Goal: Task Accomplishment & Management: Complete application form

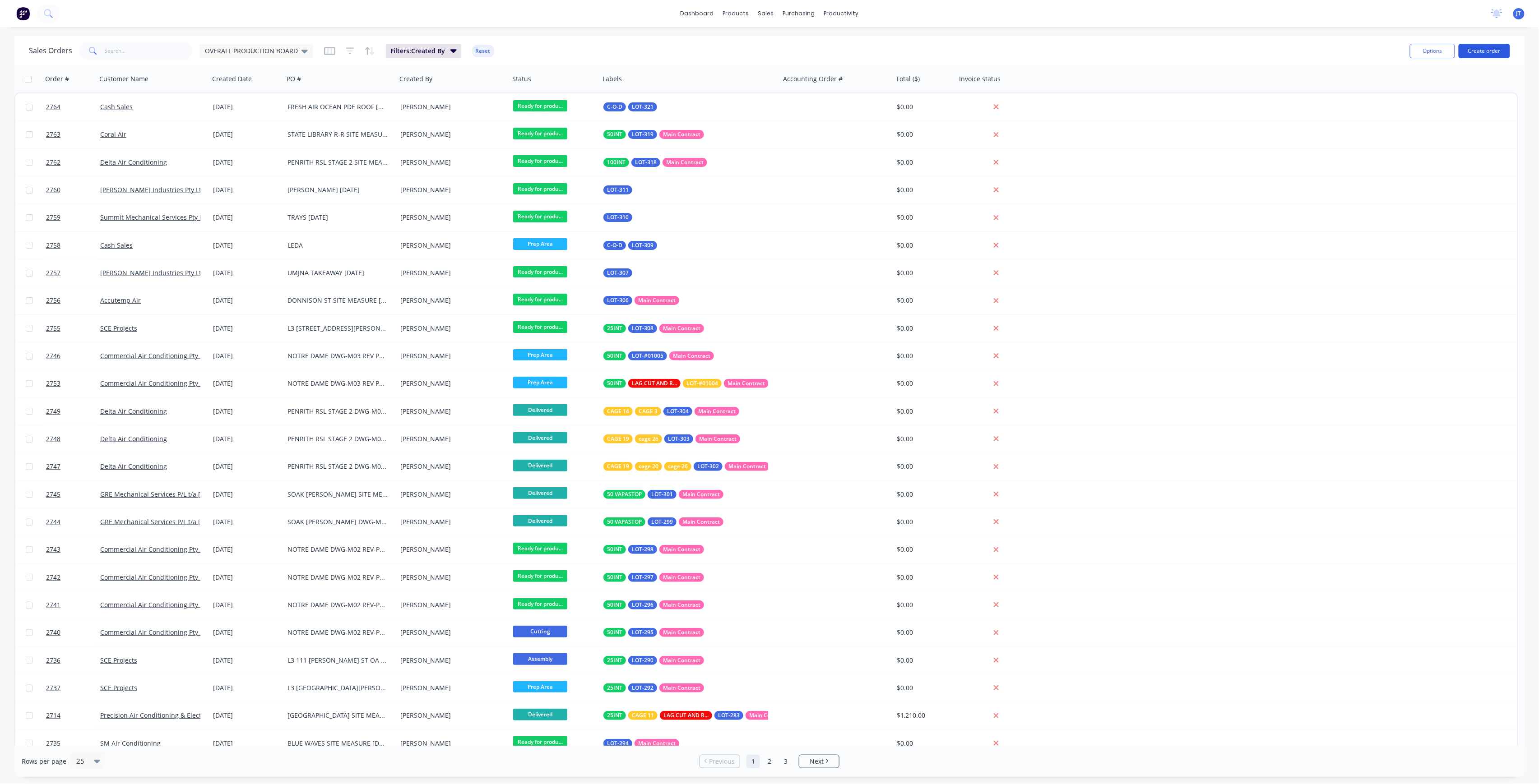
click at [1481, 56] on button "Create order" at bounding box center [1485, 51] width 51 height 14
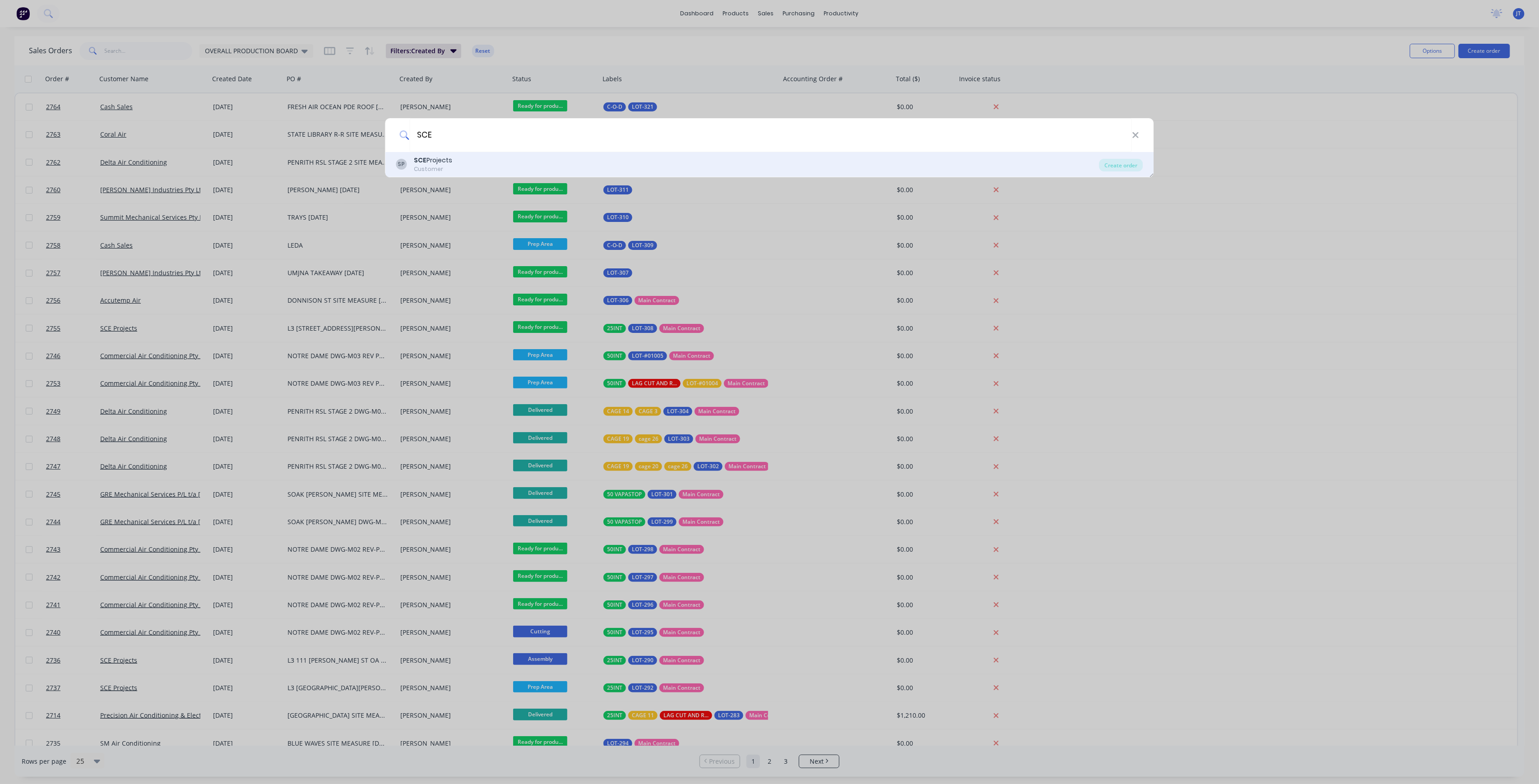
type input "SCE"
click at [665, 169] on div "SP SCE Projects Customer" at bounding box center [747, 164] width 703 height 17
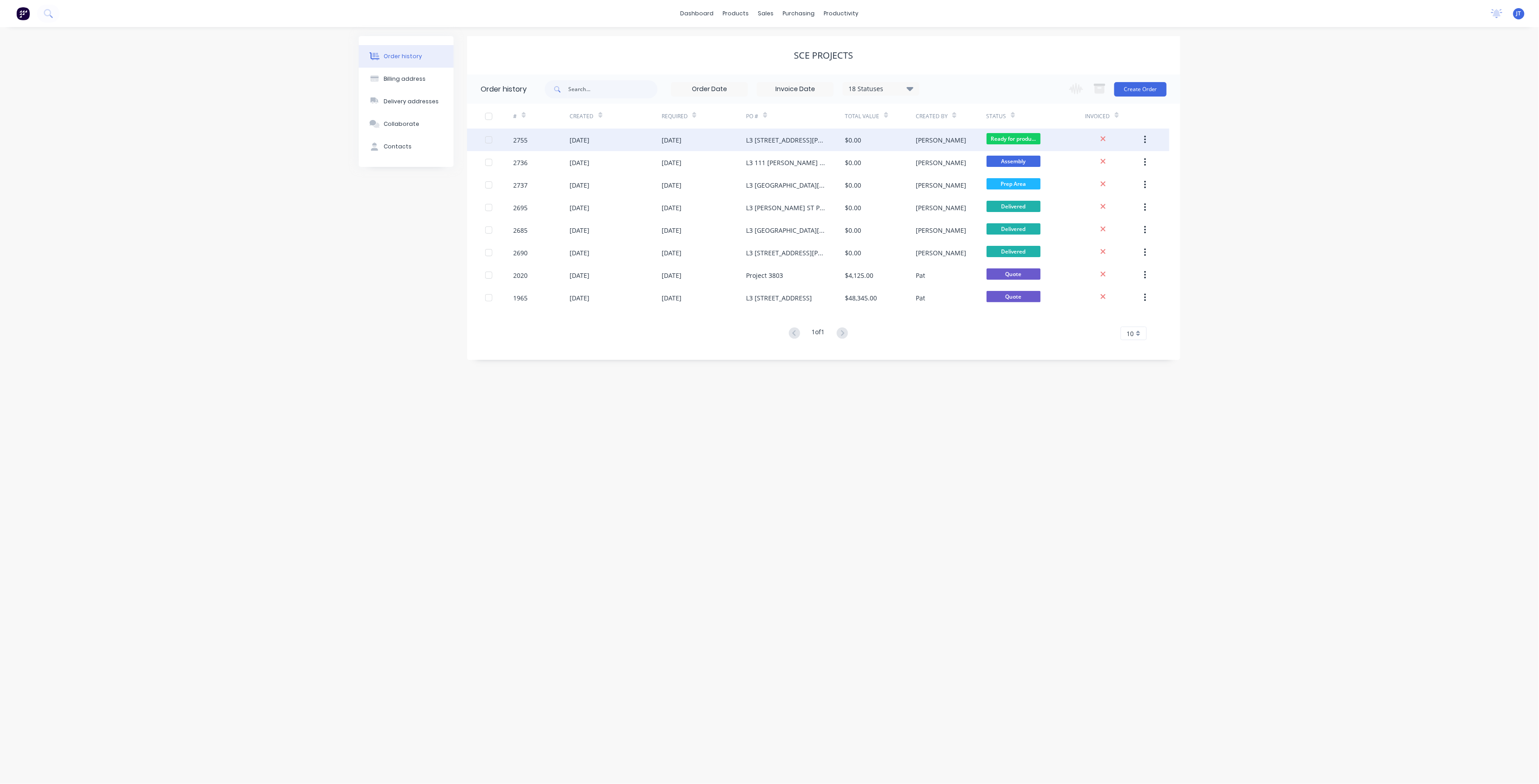
click at [946, 150] on div "[PERSON_NAME]" at bounding box center [951, 140] width 70 height 23
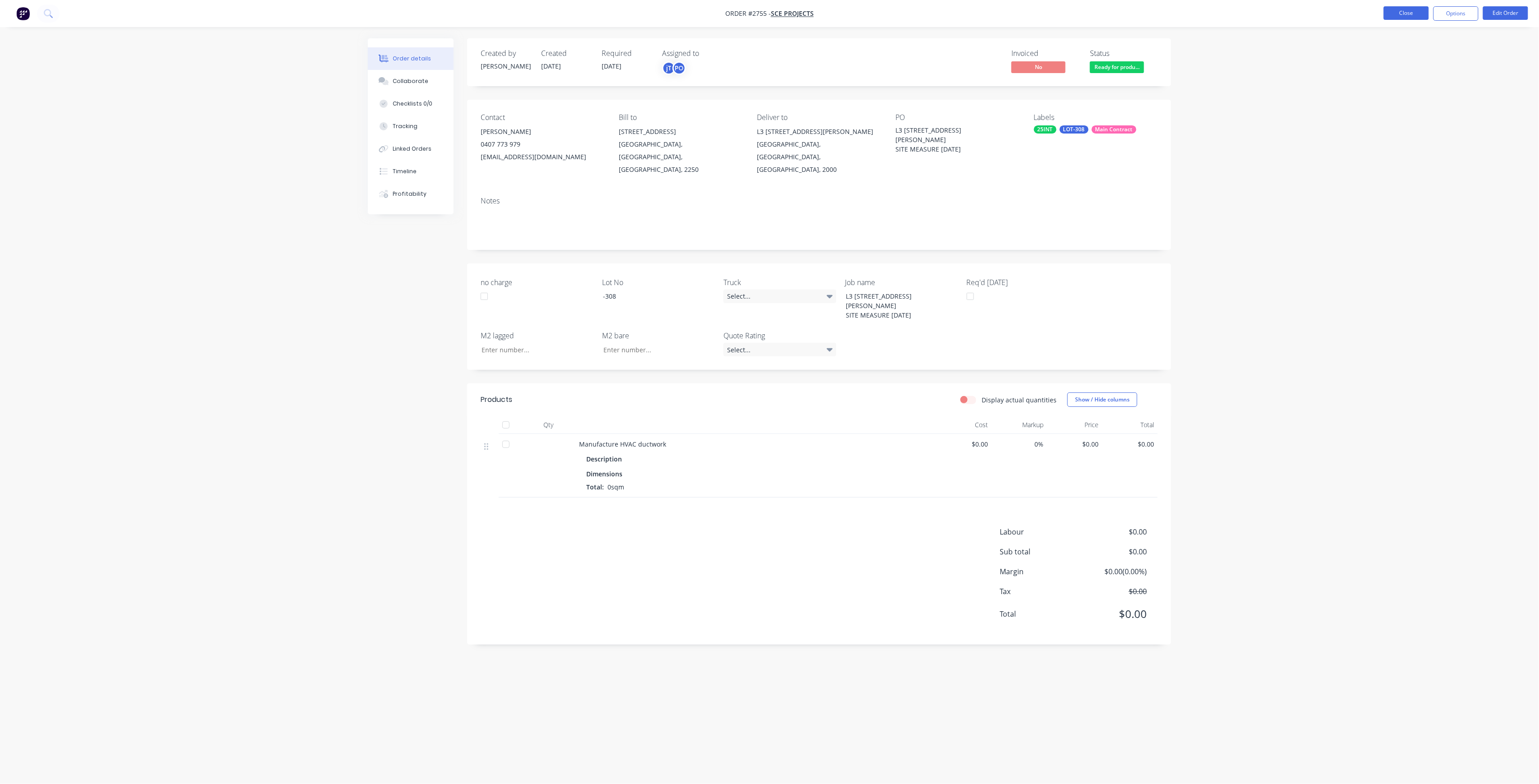
click at [1398, 11] on button "Close" at bounding box center [1406, 13] width 45 height 14
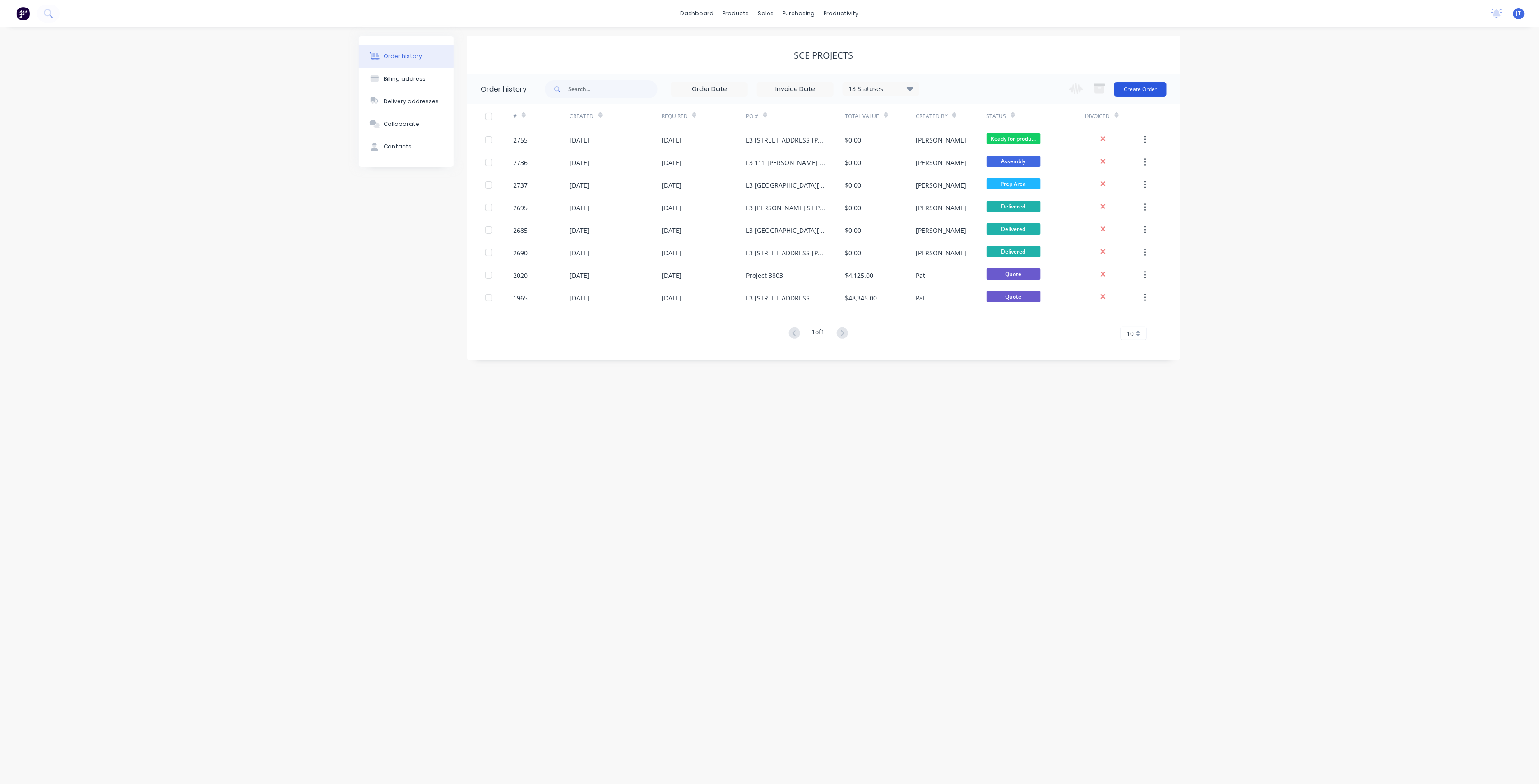
click at [1147, 88] on button "Create Order" at bounding box center [1141, 89] width 53 height 14
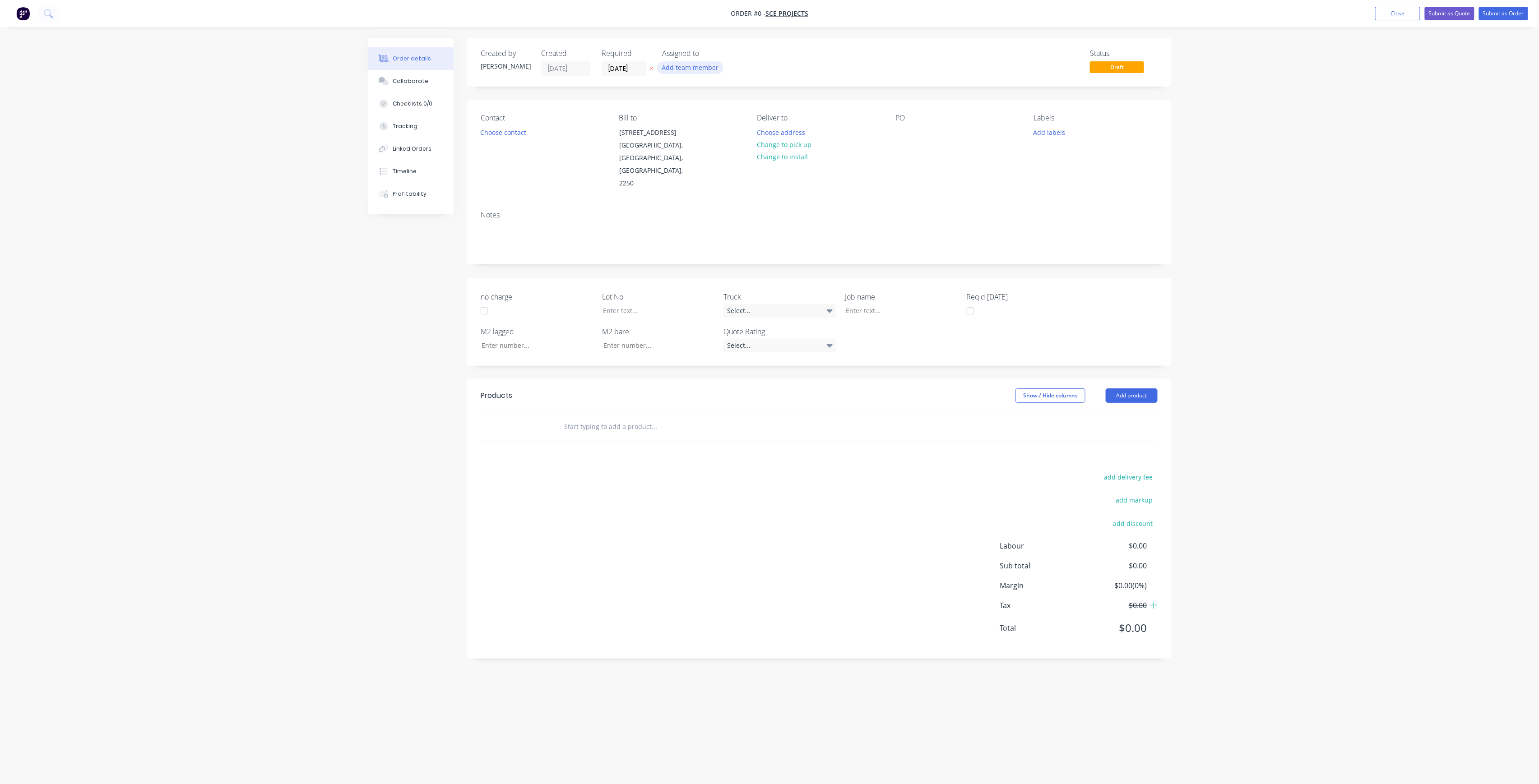
click at [708, 64] on button "Add team member" at bounding box center [690, 67] width 66 height 12
click at [704, 116] on div "[PERSON_NAME] (You)" at bounding box center [735, 118] width 90 height 10
click at [726, 178] on div "[PERSON_NAME]" at bounding box center [735, 181] width 90 height 10
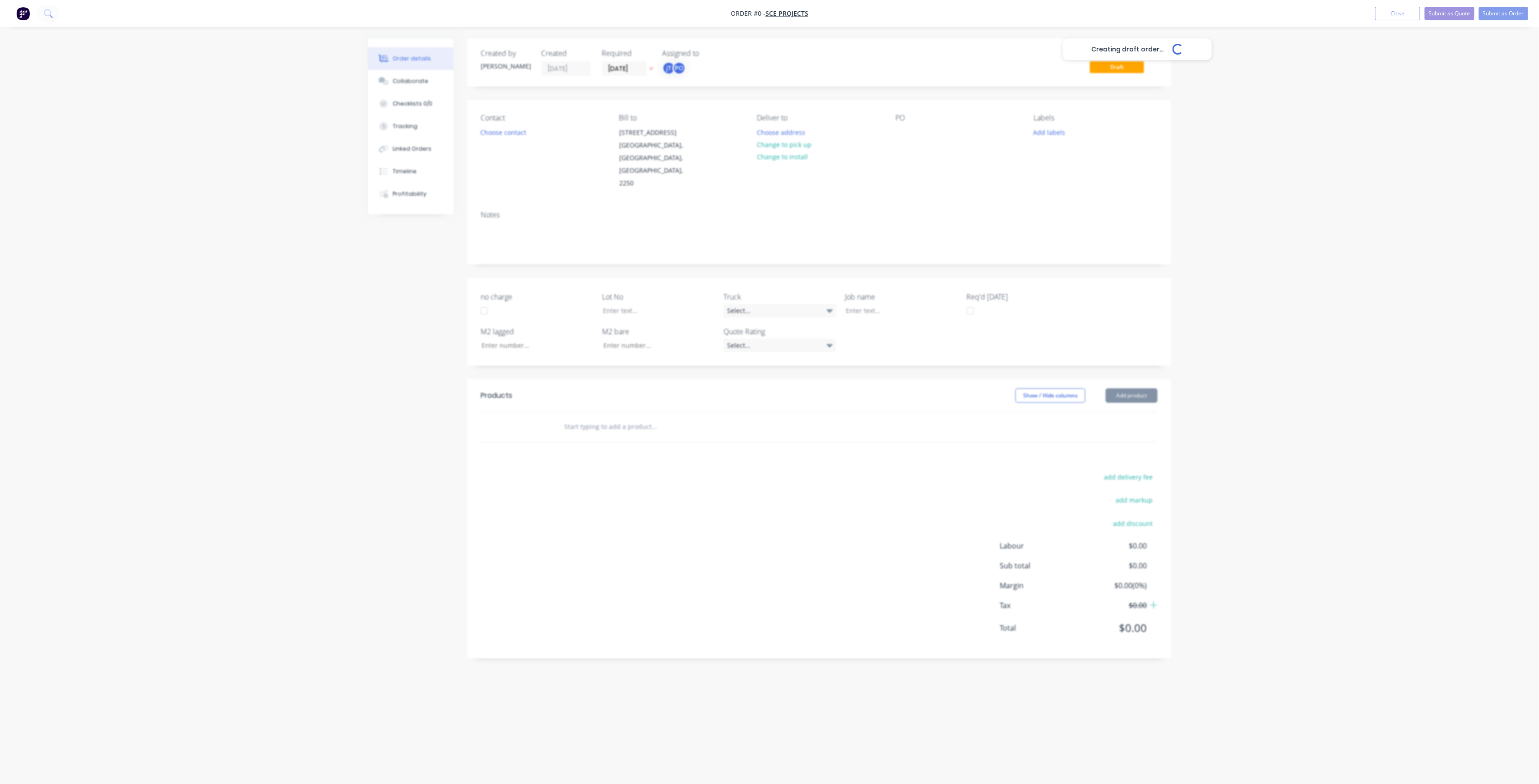
drag, startPoint x: 531, startPoint y: 131, endPoint x: 525, endPoint y: 131, distance: 6.0
click at [526, 131] on div "Creating draft order... Loading... Order details Collaborate Checklists 0/0 Tra…" at bounding box center [770, 374] width 821 height 673
click at [521, 133] on button "Choose contact" at bounding box center [503, 132] width 56 height 12
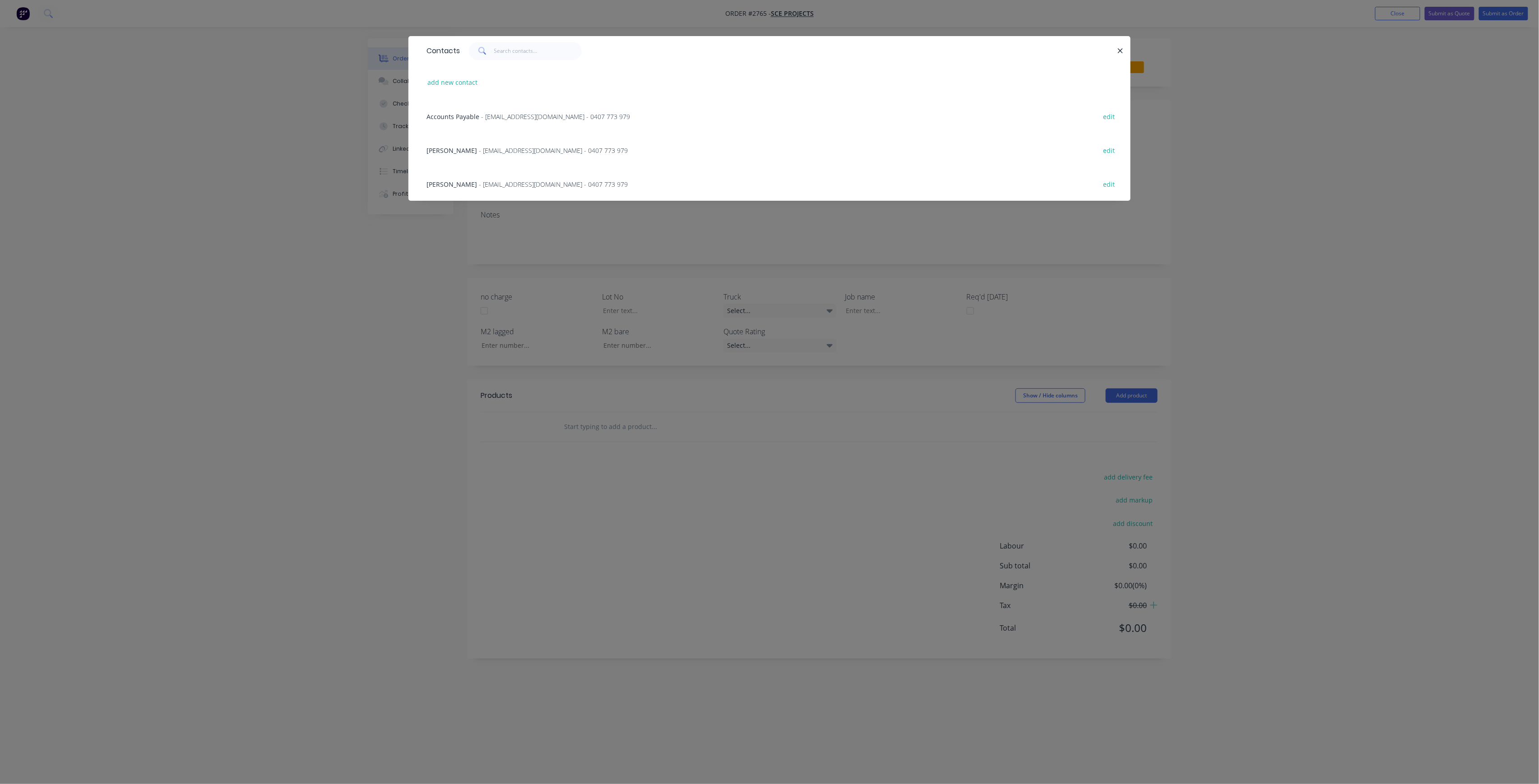
click at [522, 144] on div "[PERSON_NAME] - [PERSON_NAME][EMAIL_ADDRESS][DOMAIN_NAME] - 0407 773 979 edit" at bounding box center [769, 150] width 695 height 34
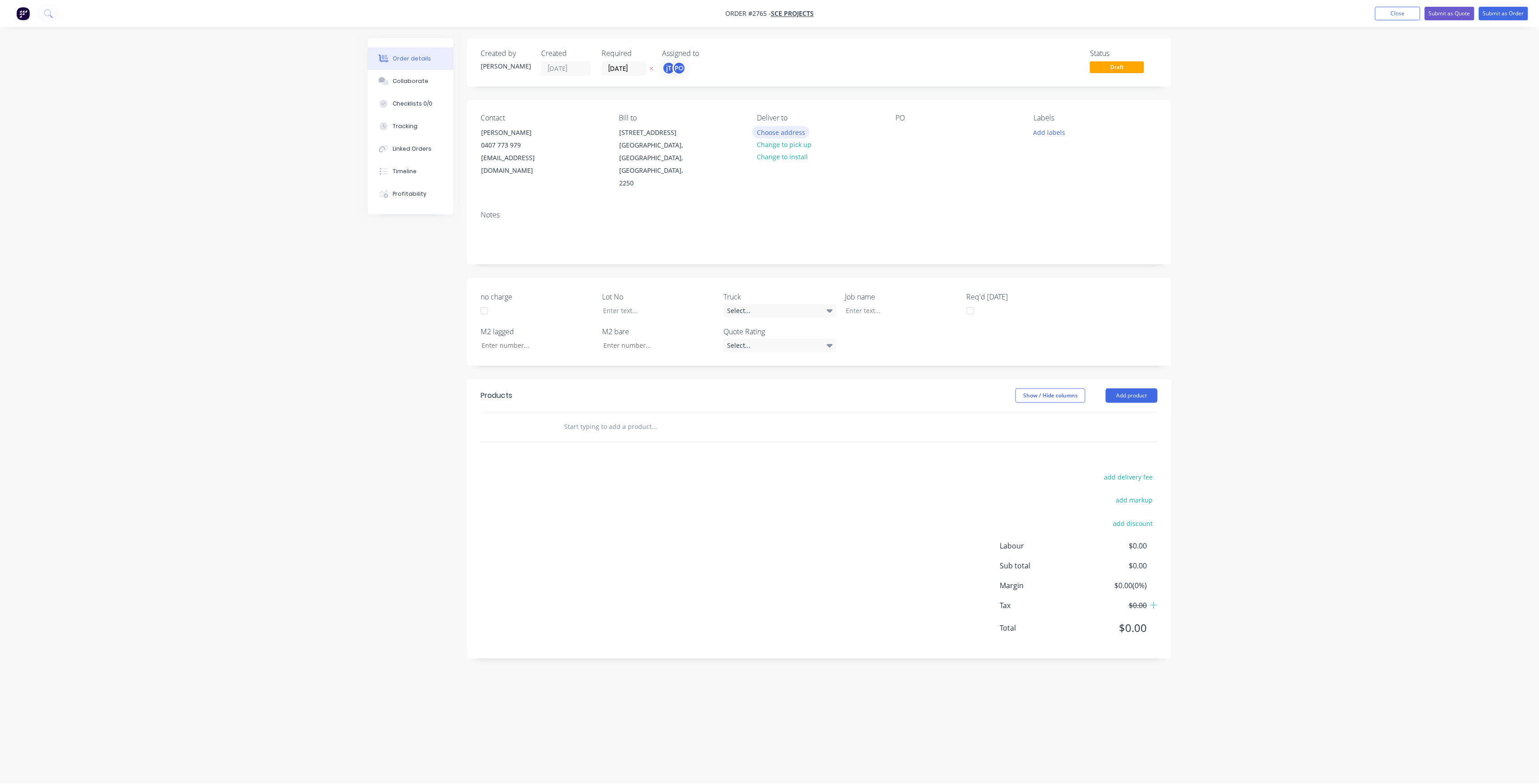
click at [789, 136] on button "Choose address" at bounding box center [781, 132] width 58 height 12
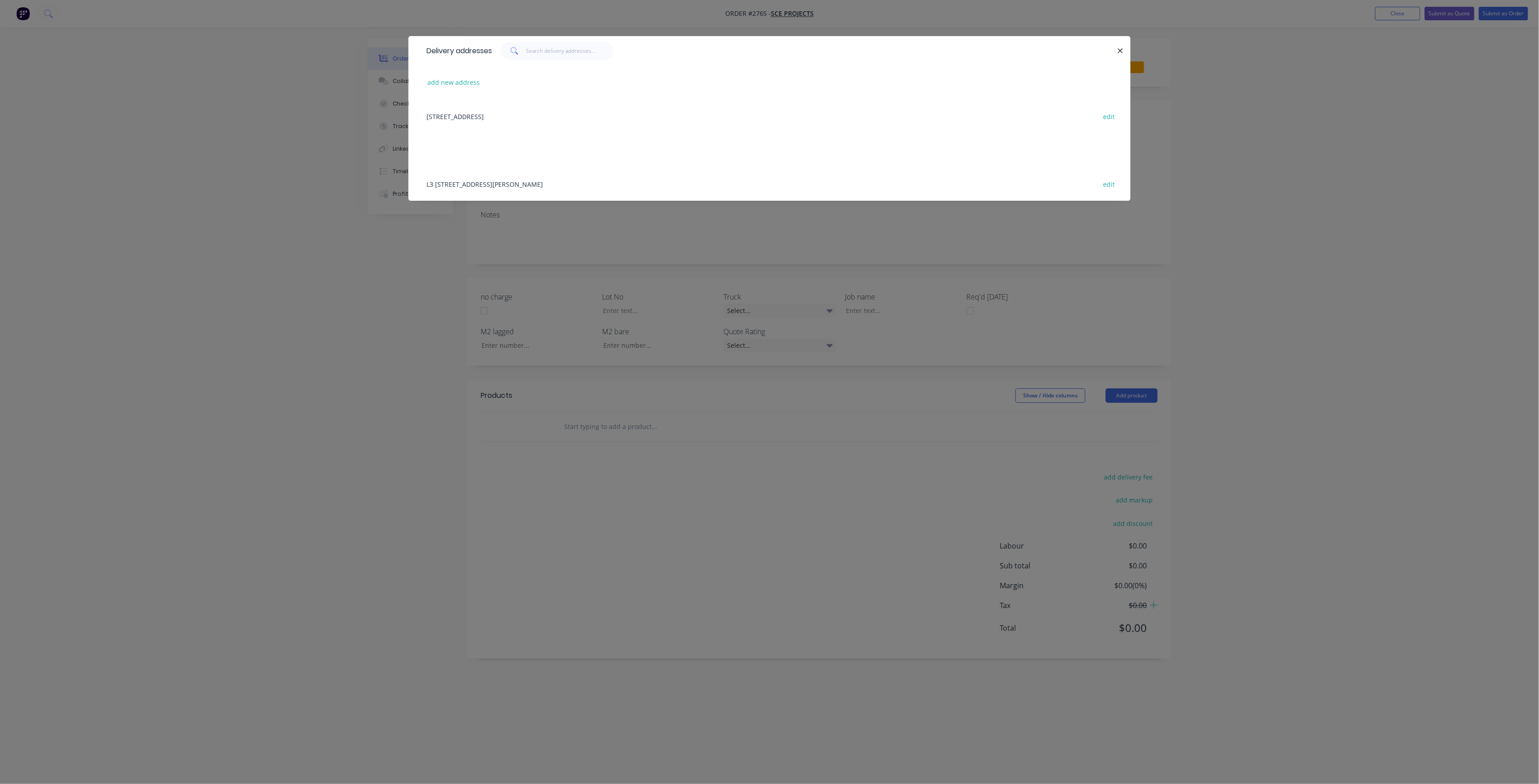
drag, startPoint x: 597, startPoint y: 176, endPoint x: 624, endPoint y: 178, distance: 27.1
click at [597, 176] on div "L3 [STREET_ADDRESS][PERSON_NAME] edit" at bounding box center [769, 184] width 695 height 34
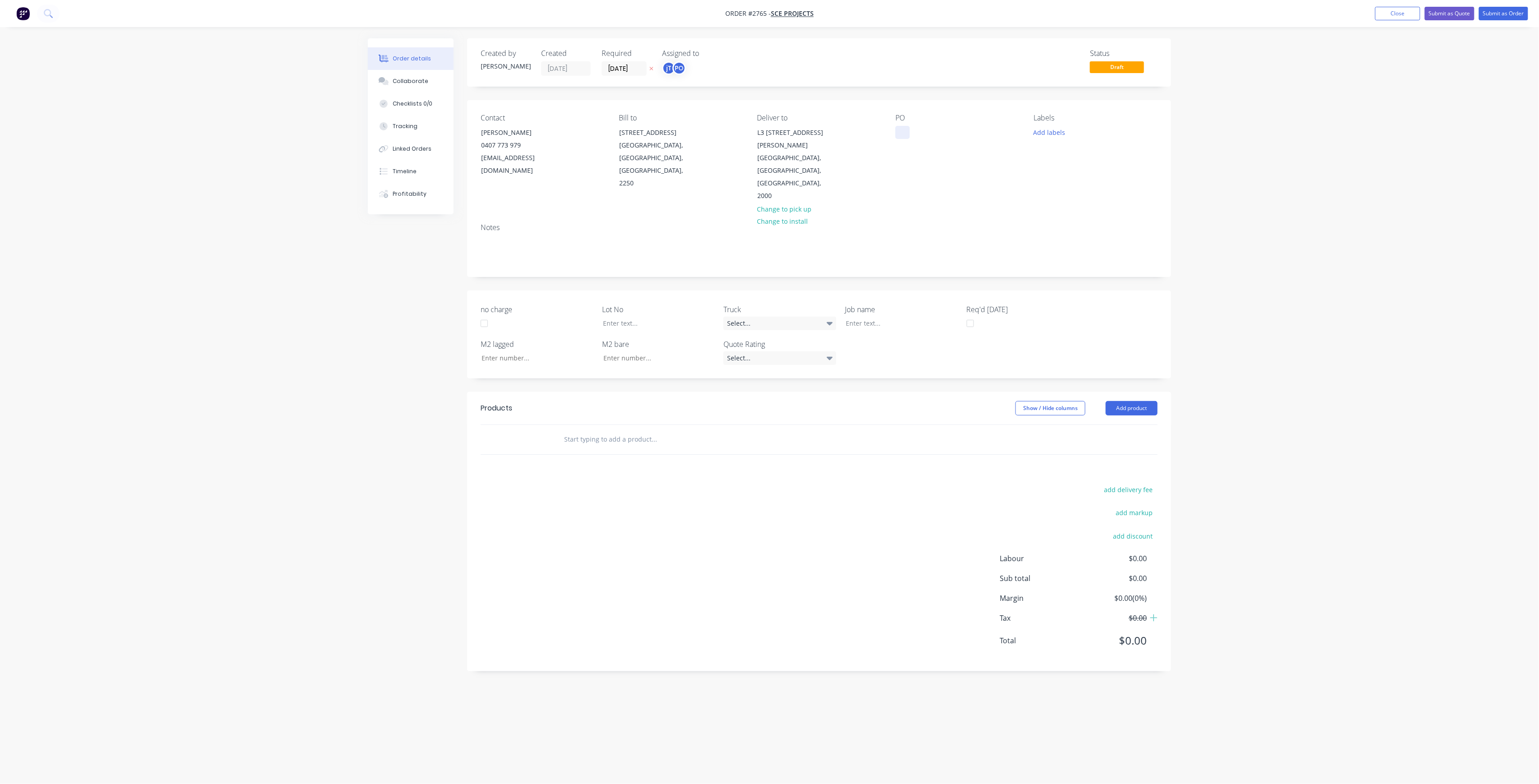
click at [903, 132] on div at bounding box center [903, 133] width 14 height 13
click at [1379, 16] on button "Close" at bounding box center [1398, 13] width 45 height 14
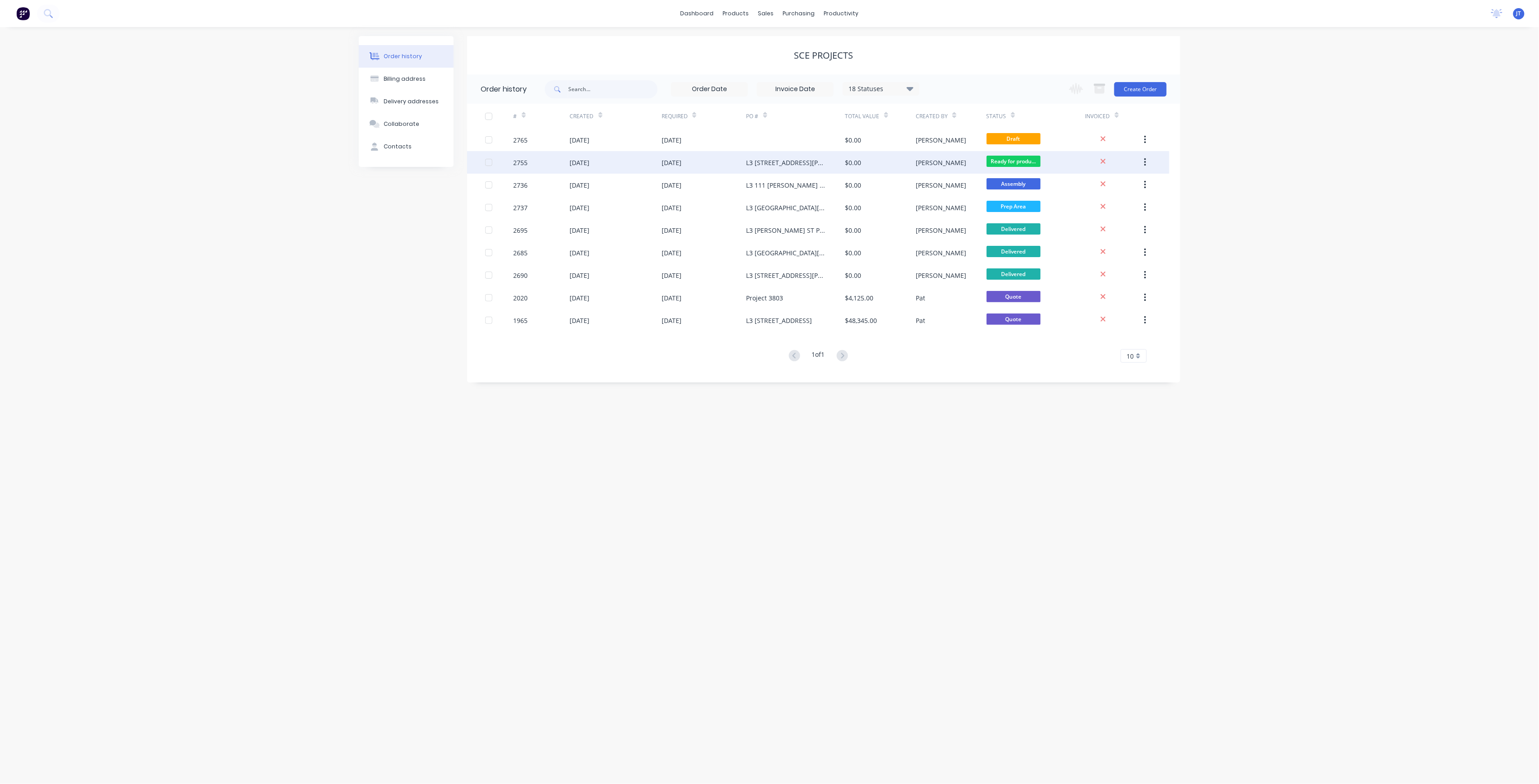
click at [821, 169] on div "L3 [STREET_ADDRESS][PERSON_NAME] SITE MEASURE [DATE]" at bounding box center [795, 162] width 99 height 23
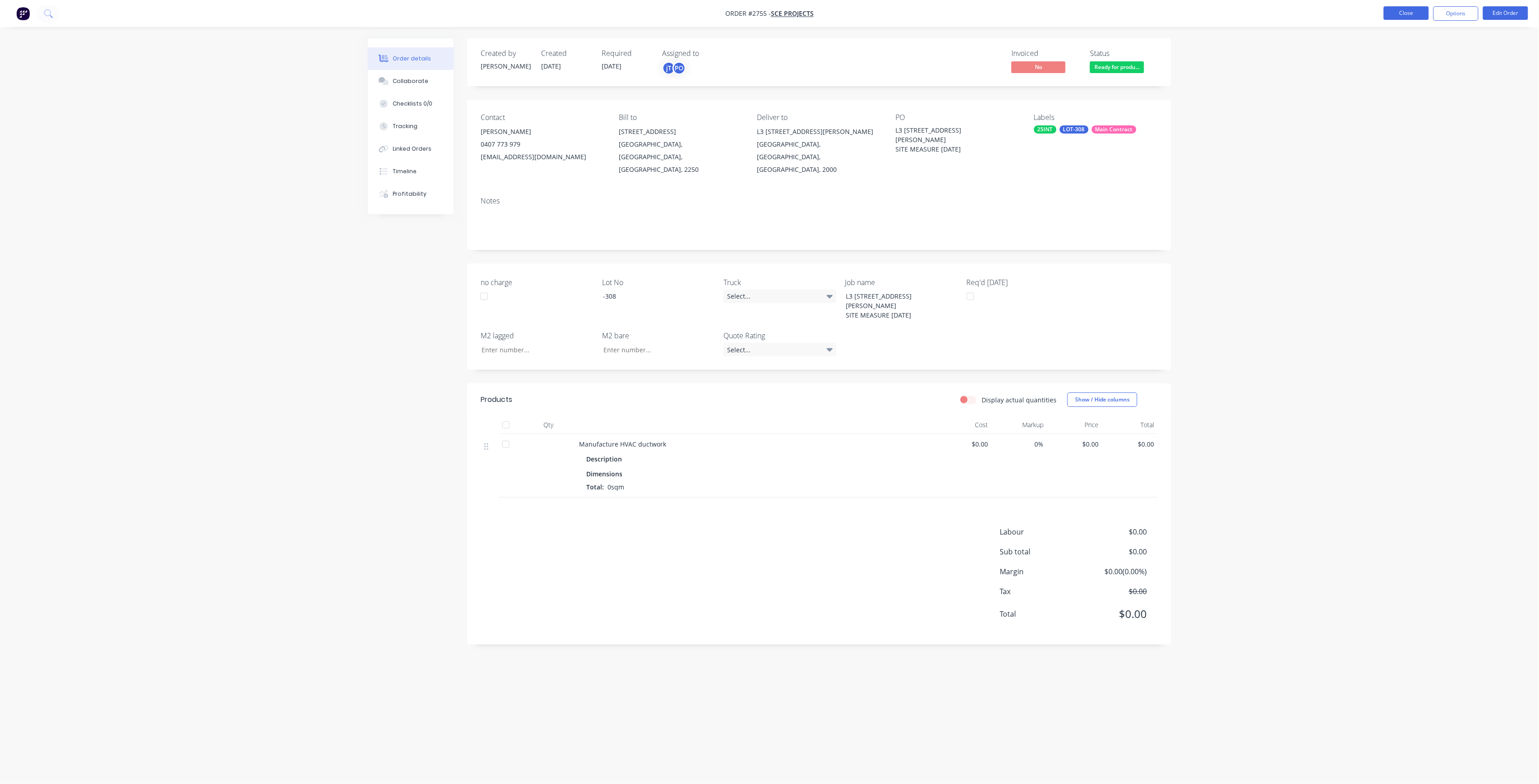
click at [1391, 14] on button "Close" at bounding box center [1406, 13] width 45 height 14
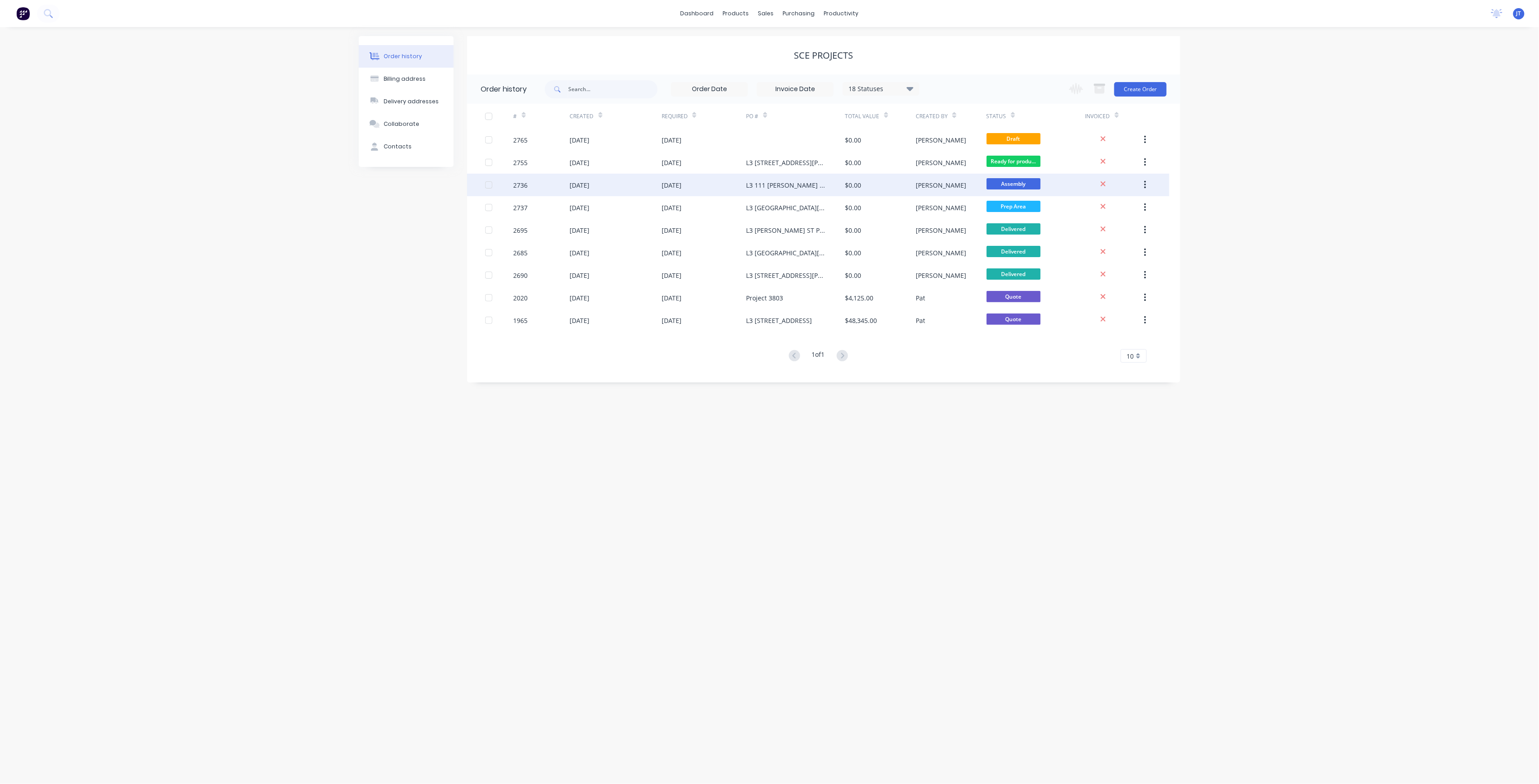
click at [925, 183] on div "[PERSON_NAME]" at bounding box center [941, 185] width 51 height 10
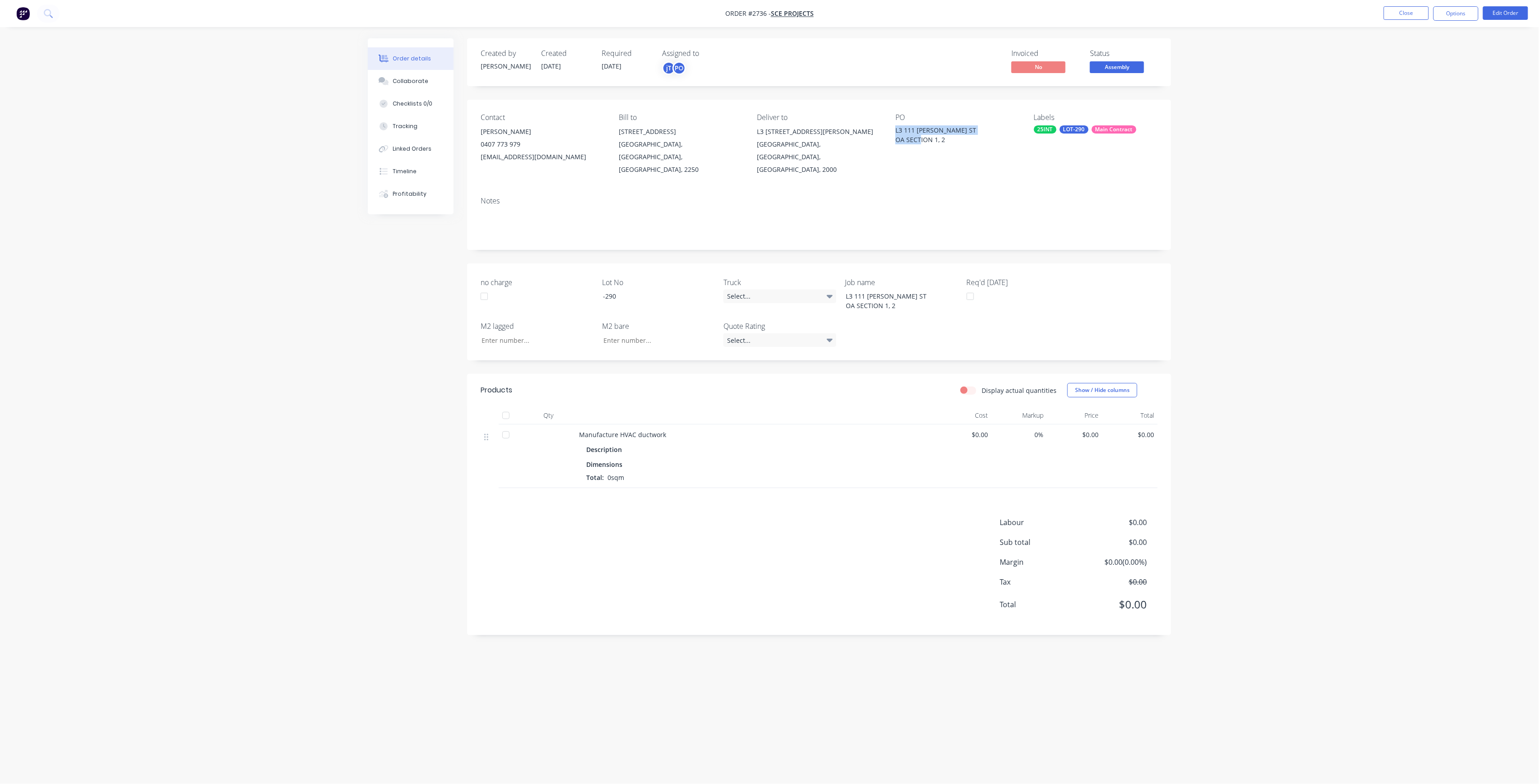
drag, startPoint x: 930, startPoint y: 136, endPoint x: 894, endPoint y: 130, distance: 36.5
click at [894, 130] on div "Contact [PERSON_NAME] [PHONE_NUMBER] [EMAIL_ADDRESS][DOMAIN_NAME] Bill to [STRE…" at bounding box center [819, 144] width 704 height 90
copy div "L3 111 [PERSON_NAME] [GEOGRAPHIC_DATA] SECTION"
click at [1411, 16] on button "Close" at bounding box center [1406, 13] width 45 height 14
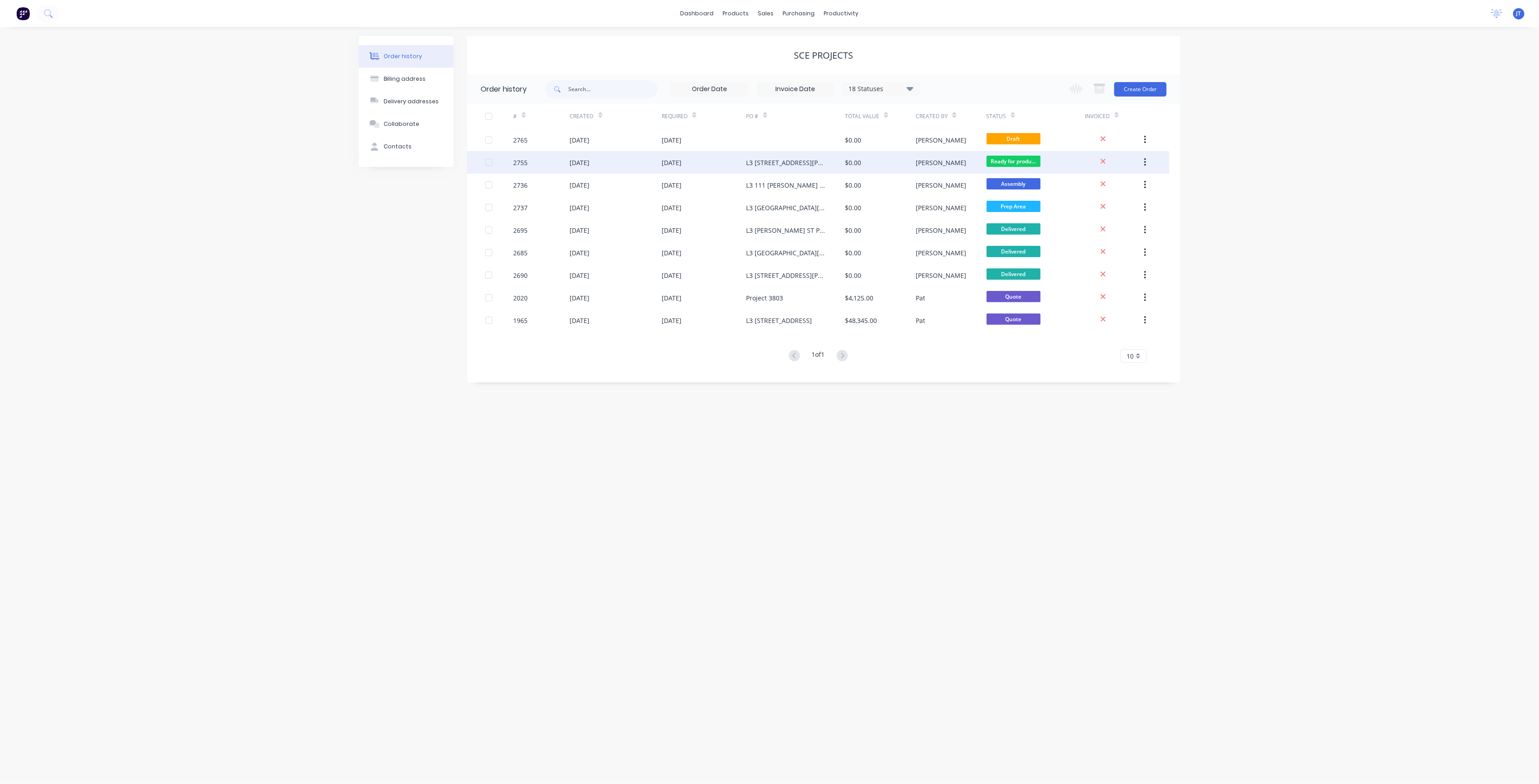
click at [826, 152] on div "L3 [STREET_ADDRESS][PERSON_NAME] SITE MEASURE [DATE]" at bounding box center [795, 162] width 99 height 23
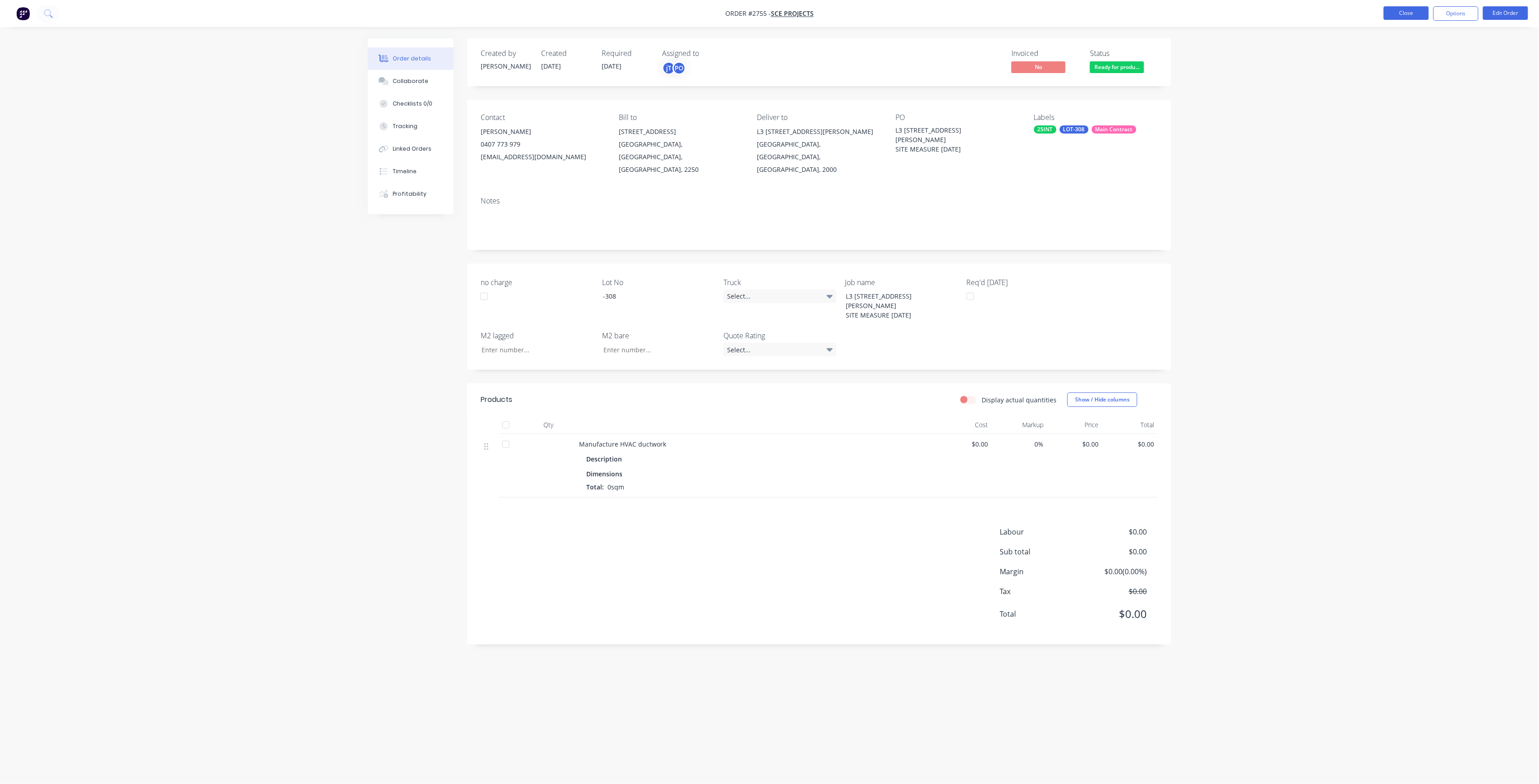
click at [1403, 18] on button "Close" at bounding box center [1406, 13] width 45 height 14
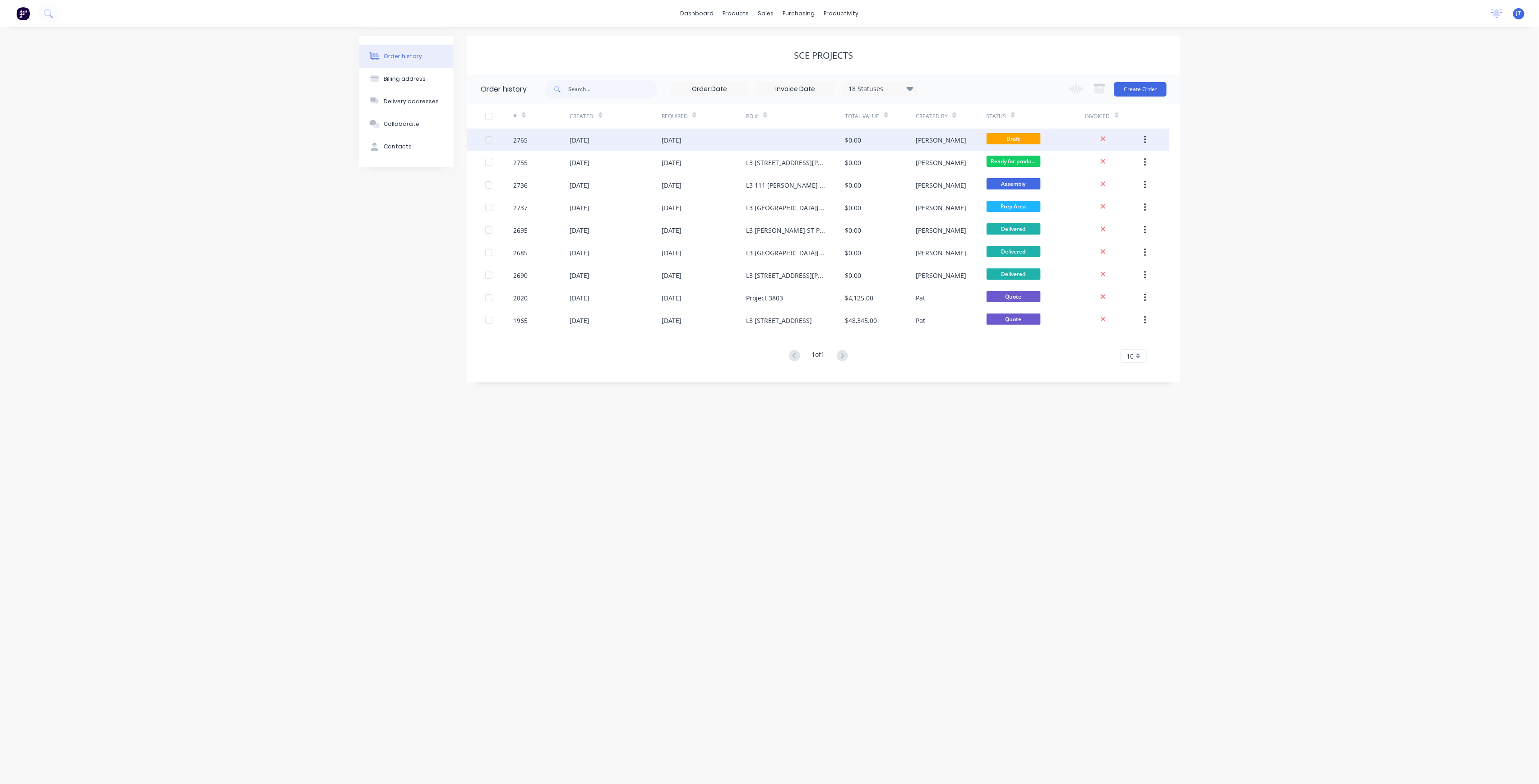
click at [756, 140] on div at bounding box center [795, 140] width 99 height 23
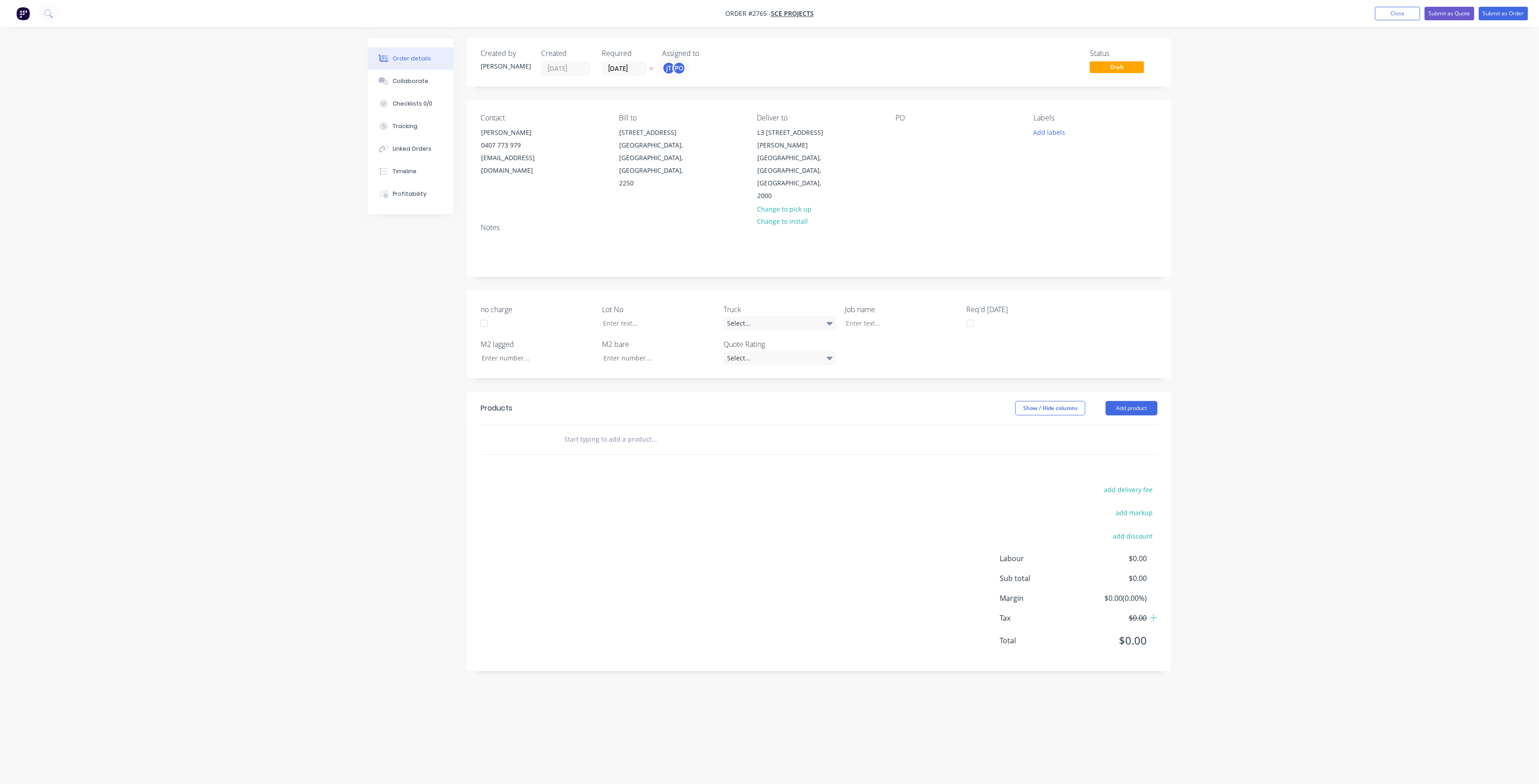
click at [903, 124] on div "PO" at bounding box center [957, 158] width 124 height 89
click at [903, 130] on div at bounding box center [903, 133] width 14 height 13
paste div
click at [973, 132] on div "L3 111 [PERSON_NAME] [PERSON_NAME] SECTION" at bounding box center [952, 137] width 113 height 23
click at [956, 143] on div "L3 111 [PERSON_NAME] [GEOGRAPHIC_DATA] SECTION" at bounding box center [952, 142] width 113 height 32
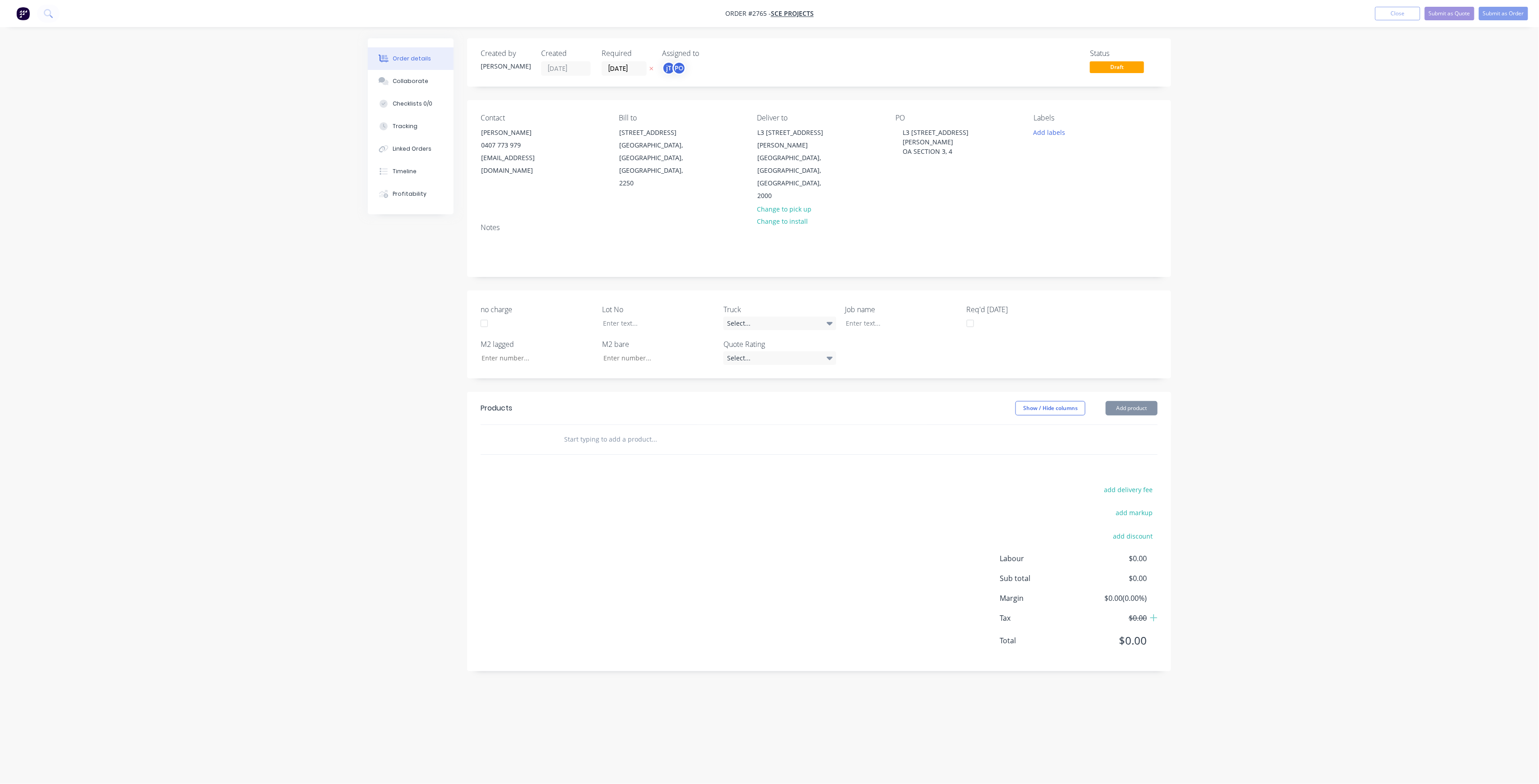
click at [1053, 141] on div "Labels Add labels" at bounding box center [1096, 158] width 124 height 89
click at [1053, 134] on button "Add labels" at bounding box center [1049, 132] width 41 height 12
click at [1075, 156] on input "text" at bounding box center [1109, 159] width 94 height 18
type input "LOT-"
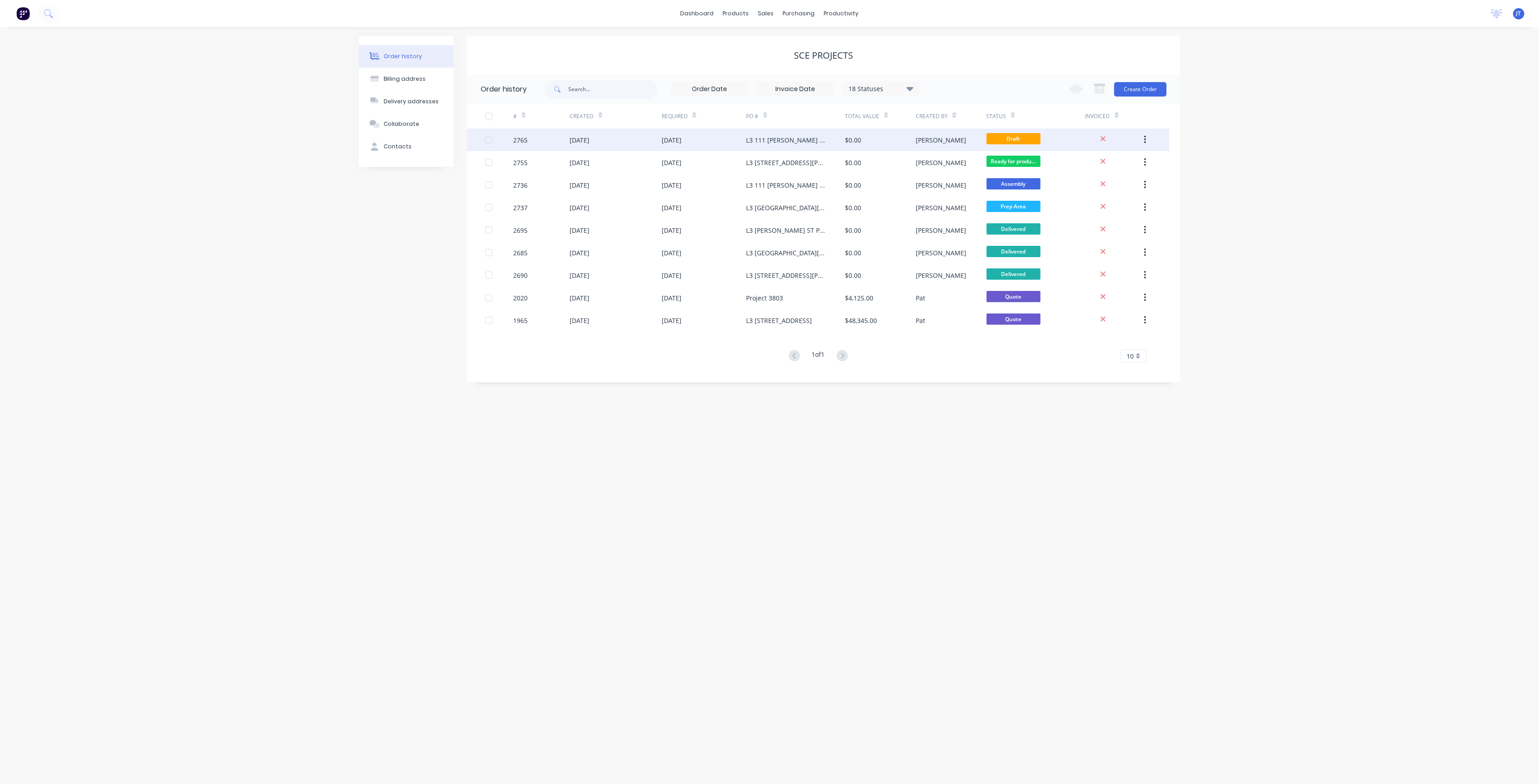
click at [909, 134] on div "$0.00" at bounding box center [881, 140] width 70 height 23
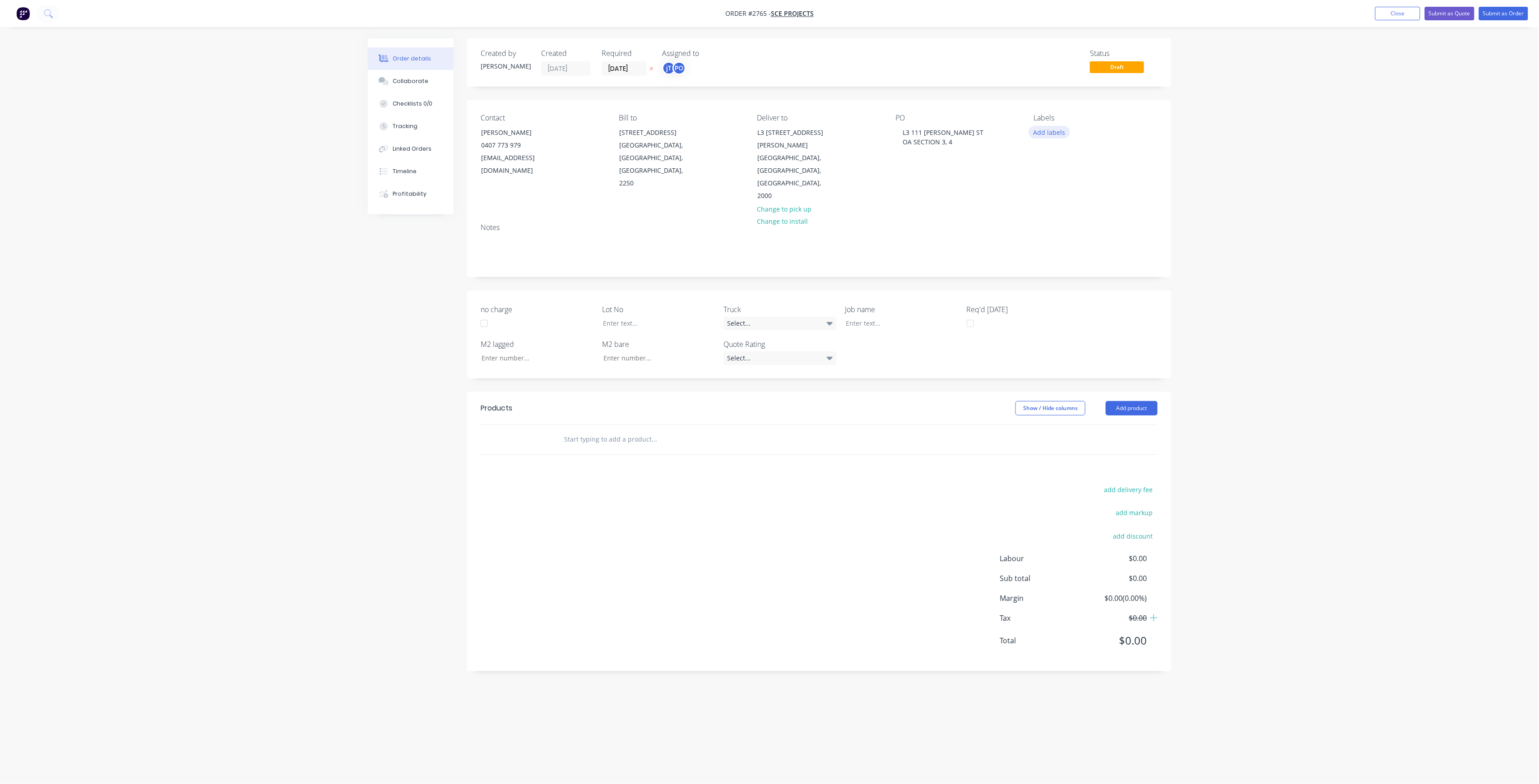
click at [1044, 137] on button "Add labels" at bounding box center [1049, 132] width 41 height 12
click at [1071, 163] on input "text" at bounding box center [1109, 159] width 94 height 18
click at [1071, 217] on div "LOT-291" at bounding box center [1072, 213] width 29 height 10
click at [1102, 155] on input "LOT-291" at bounding box center [1109, 155] width 94 height 18
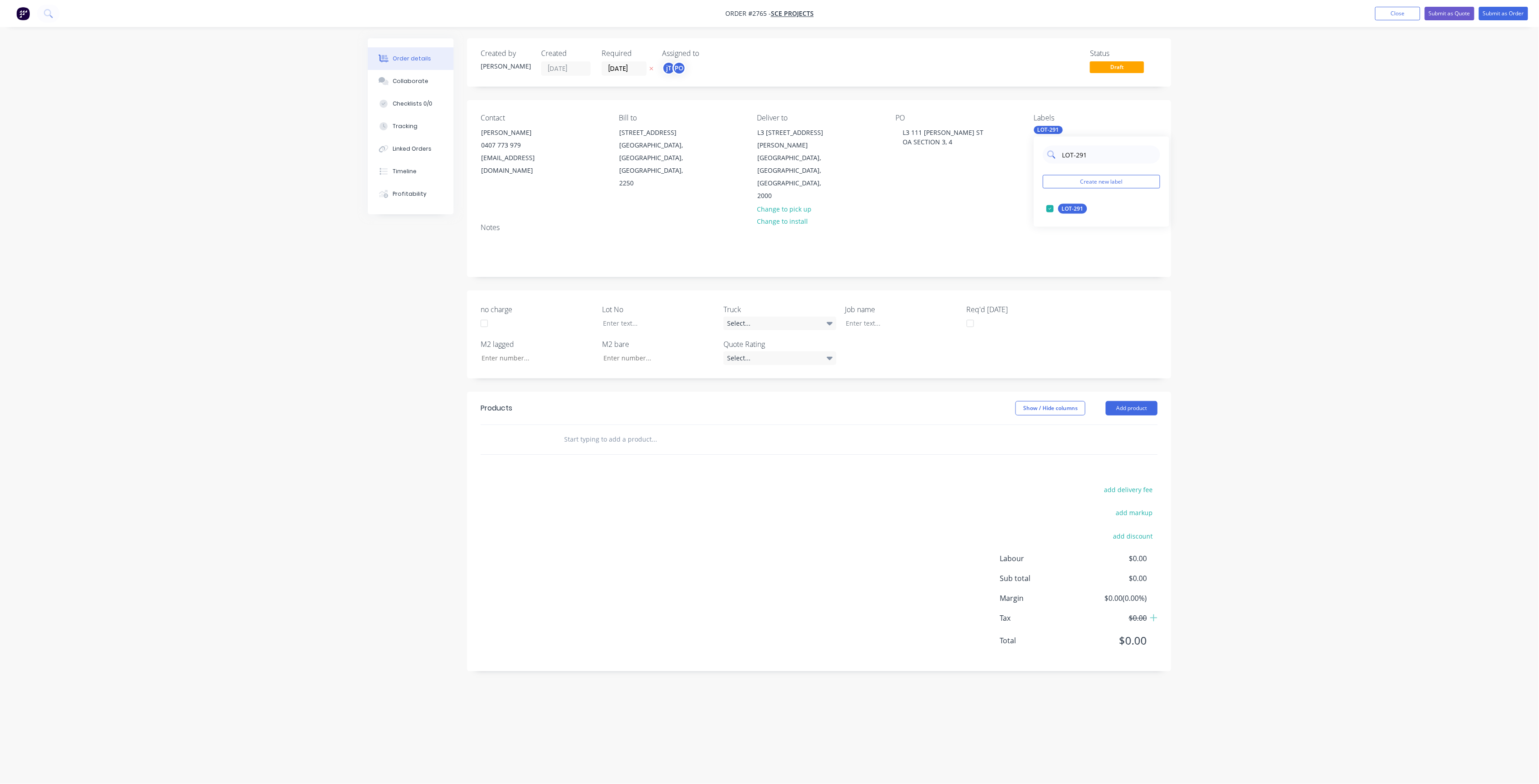
click at [1102, 156] on input "LOT-291" at bounding box center [1109, 155] width 94 height 18
click at [1069, 244] on div "25INT" at bounding box center [1069, 245] width 23 height 10
click at [1083, 155] on input "25" at bounding box center [1109, 155] width 94 height 18
type input "MAIN"
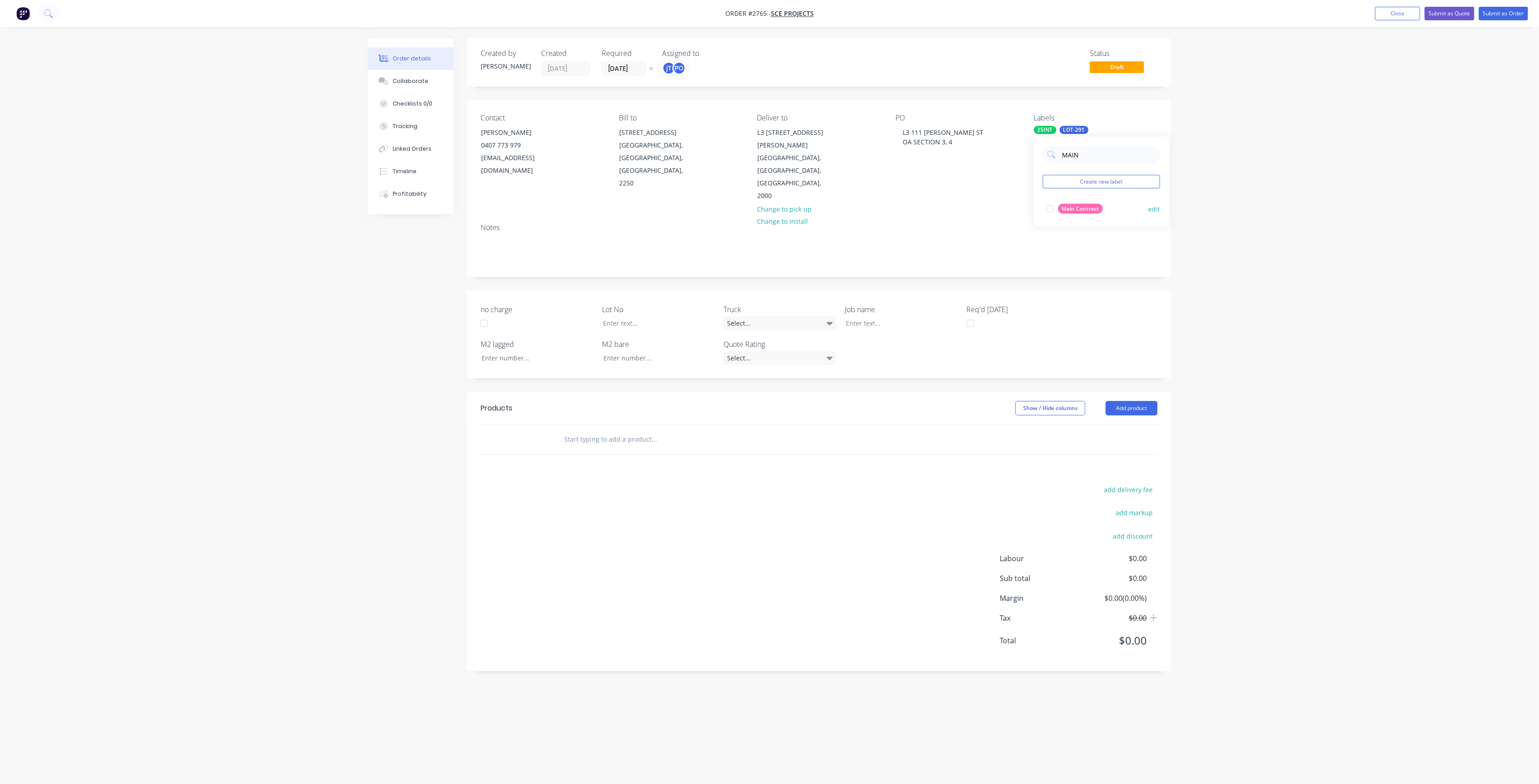
click at [1071, 213] on div "Main Contract" at bounding box center [1080, 208] width 45 height 10
click at [1219, 173] on div "Order details Collaborate Checklists 0/0 Tracking Linked Orders Timeline Profit…" at bounding box center [770, 392] width 1539 height 784
click at [885, 305] on div "Job name" at bounding box center [902, 317] width 113 height 26
click at [885, 316] on div at bounding box center [895, 323] width 113 height 13
drag, startPoint x: 961, startPoint y: 143, endPoint x: 888, endPoint y: 131, distance: 74.0
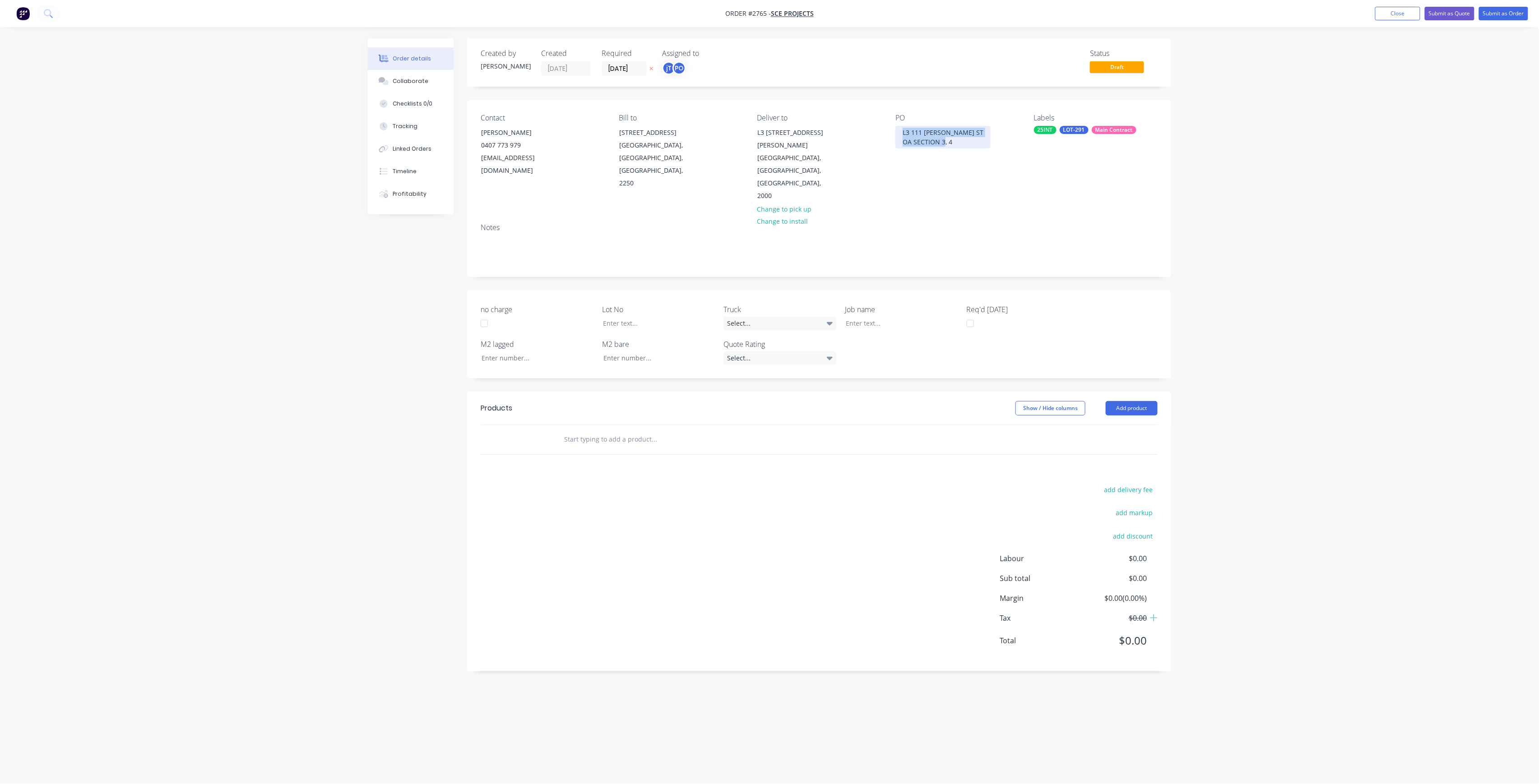
click at [888, 131] on div "Contact [PERSON_NAME] [PHONE_NUMBER] [EMAIL_ADDRESS][DOMAIN_NAME] Bill to [STRE…" at bounding box center [819, 158] width 704 height 116
copy div "L3 111 [PERSON_NAME] ST OA SECTION 3, 4"
click at [897, 316] on div at bounding box center [895, 323] width 113 height 13
paste div
click at [916, 316] on div "L3 111 [PERSON_NAME] [PERSON_NAME] SECTION 3, 4" at bounding box center [895, 328] width 113 height 23
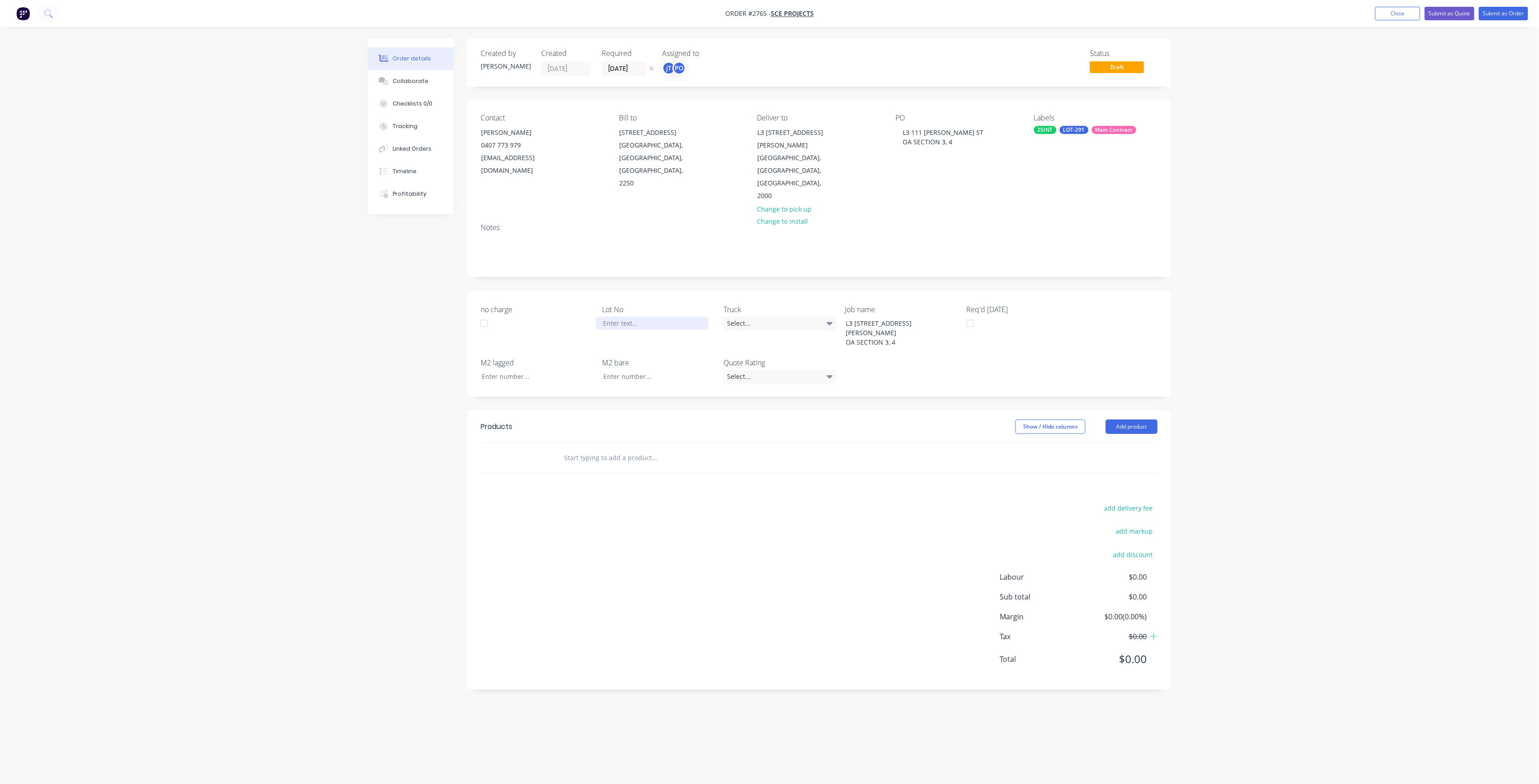
click at [649, 316] on div at bounding box center [652, 323] width 113 height 13
click at [669, 449] on input "text" at bounding box center [654, 458] width 180 height 18
type input "A"
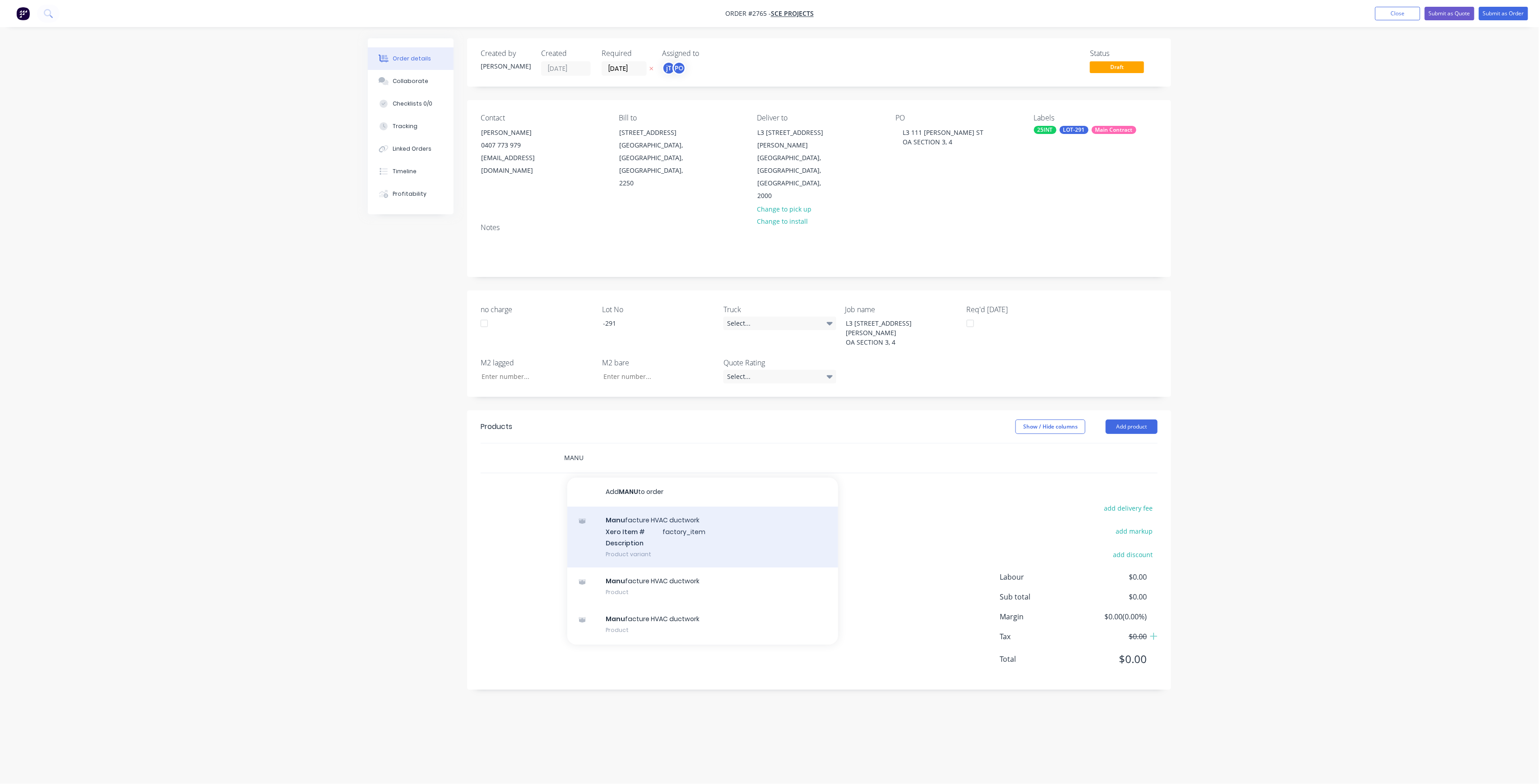
type input "MANU"
click at [640, 506] on div "Manu facture HVAC ductwork Xero Item # factory_item Description Product variant" at bounding box center [703, 537] width 271 height 61
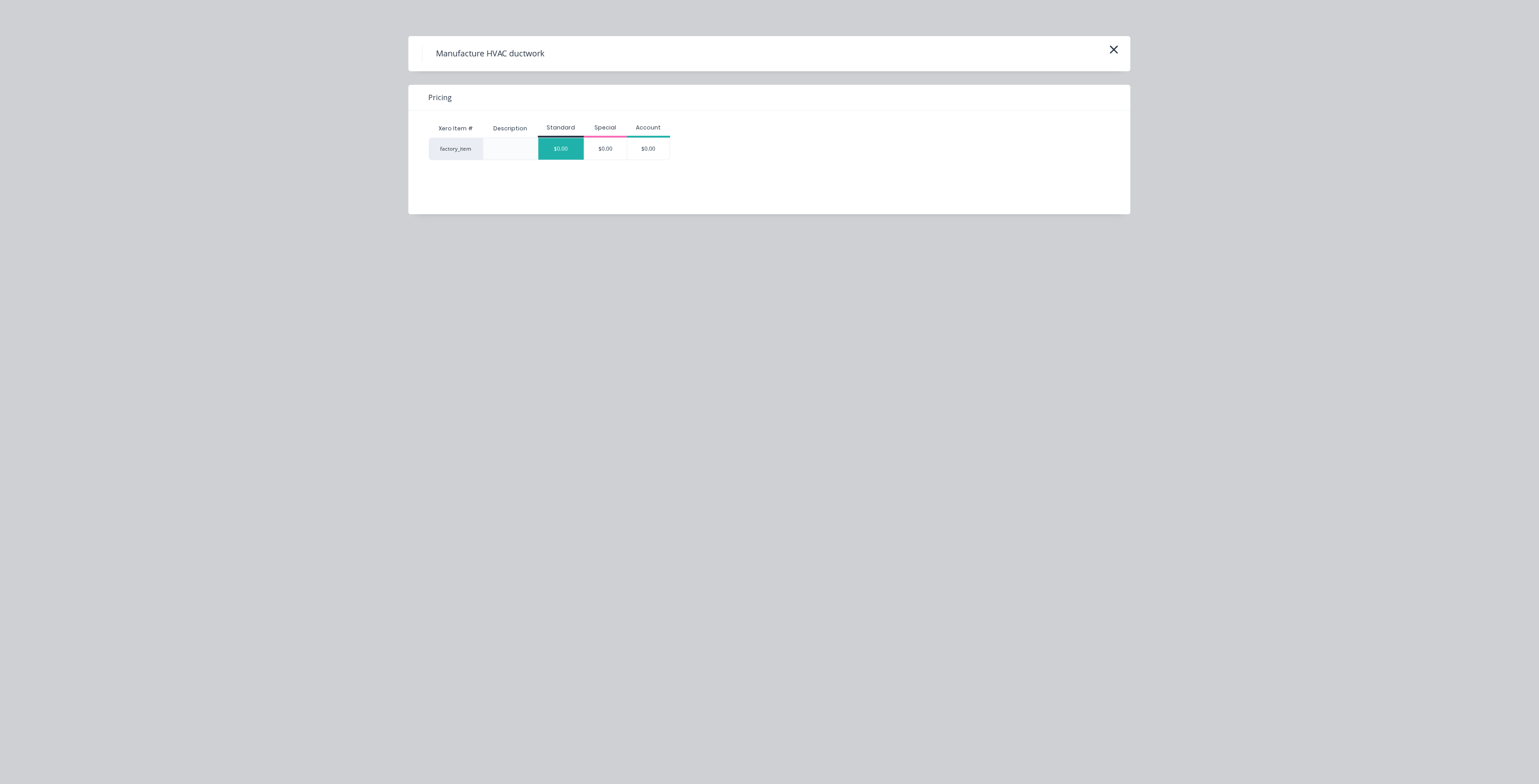
click at [559, 150] on div "$0.00" at bounding box center [561, 149] width 45 height 21
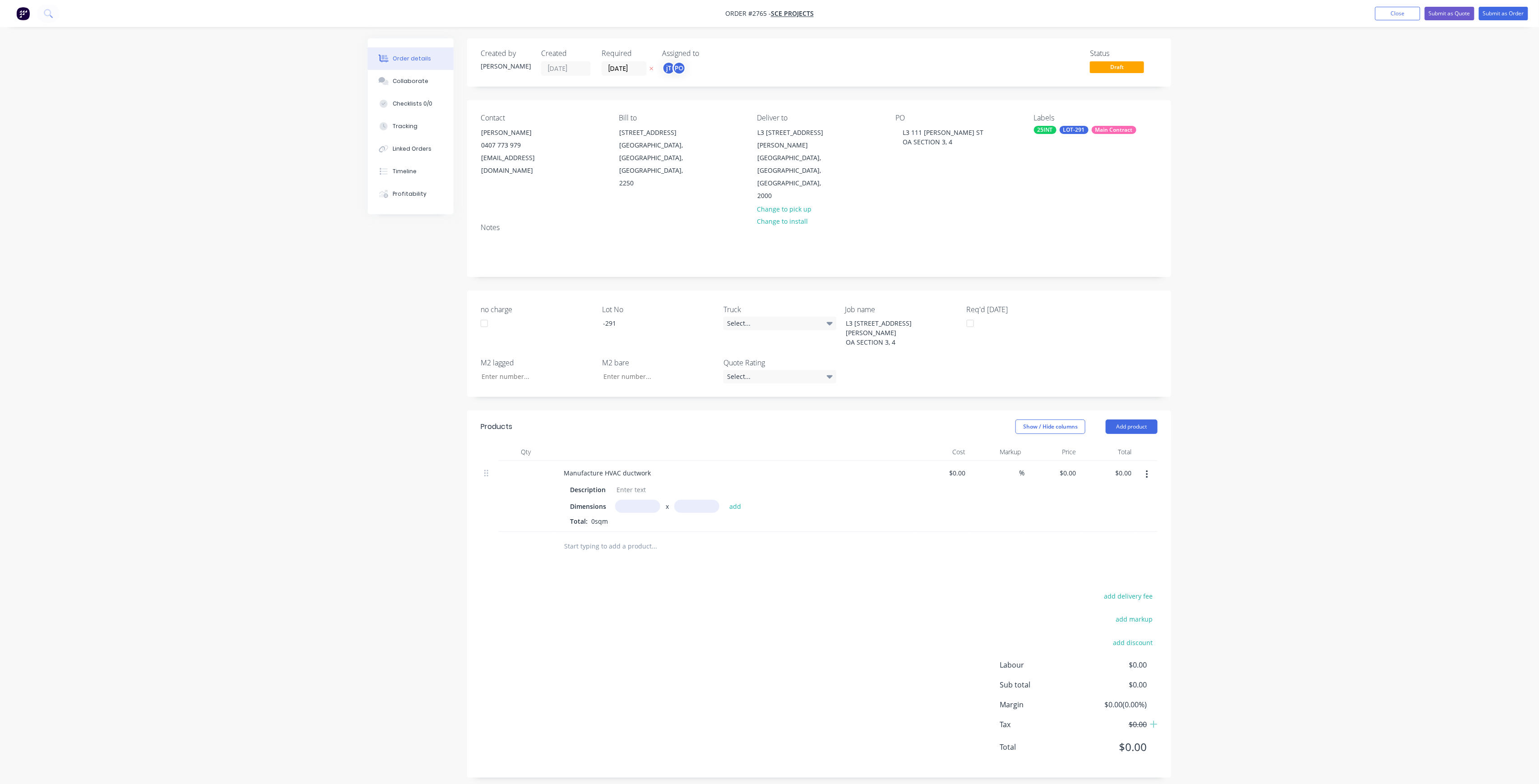
click at [1497, 5] on nav "Order #2765 - SCE Projects Add product Close Submit as Quote Submit as Order" at bounding box center [770, 13] width 1539 height 27
click at [1498, 11] on button "Submit as Order" at bounding box center [1504, 13] width 49 height 14
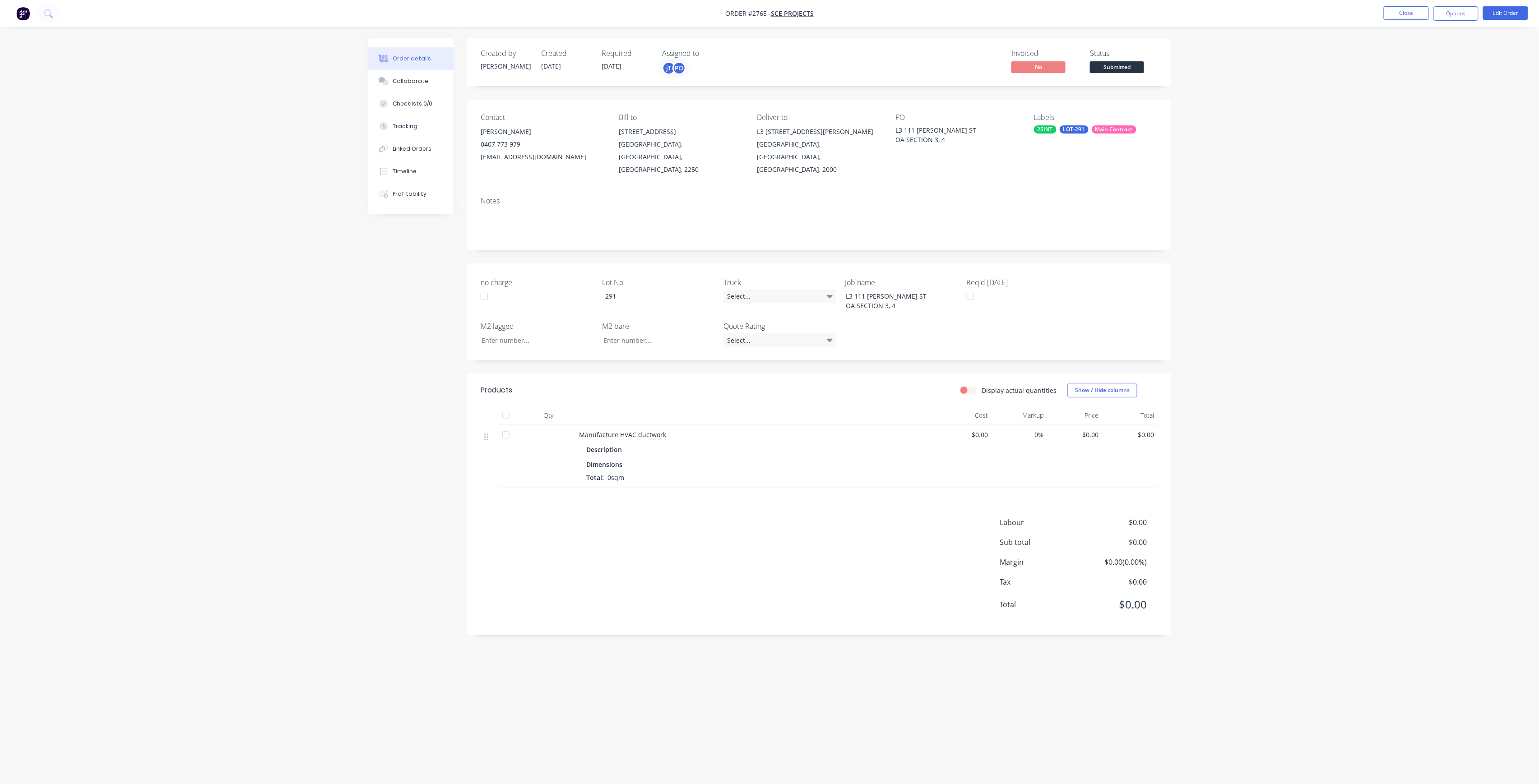
click at [1120, 75] on button "Submitted" at bounding box center [1117, 68] width 54 height 14
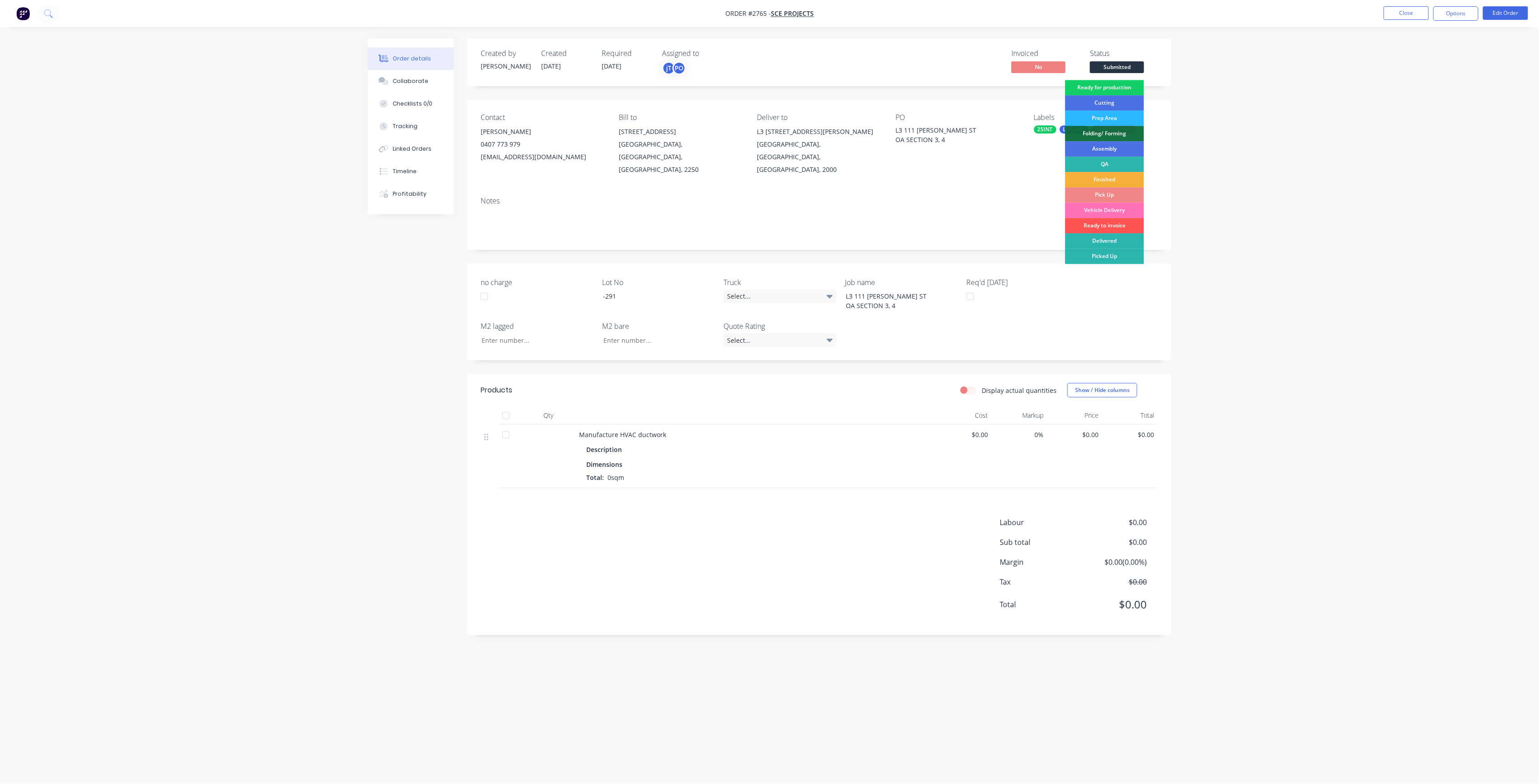
click at [1127, 87] on div "Ready for production" at bounding box center [1105, 88] width 79 height 16
